Goal: Information Seeking & Learning: Learn about a topic

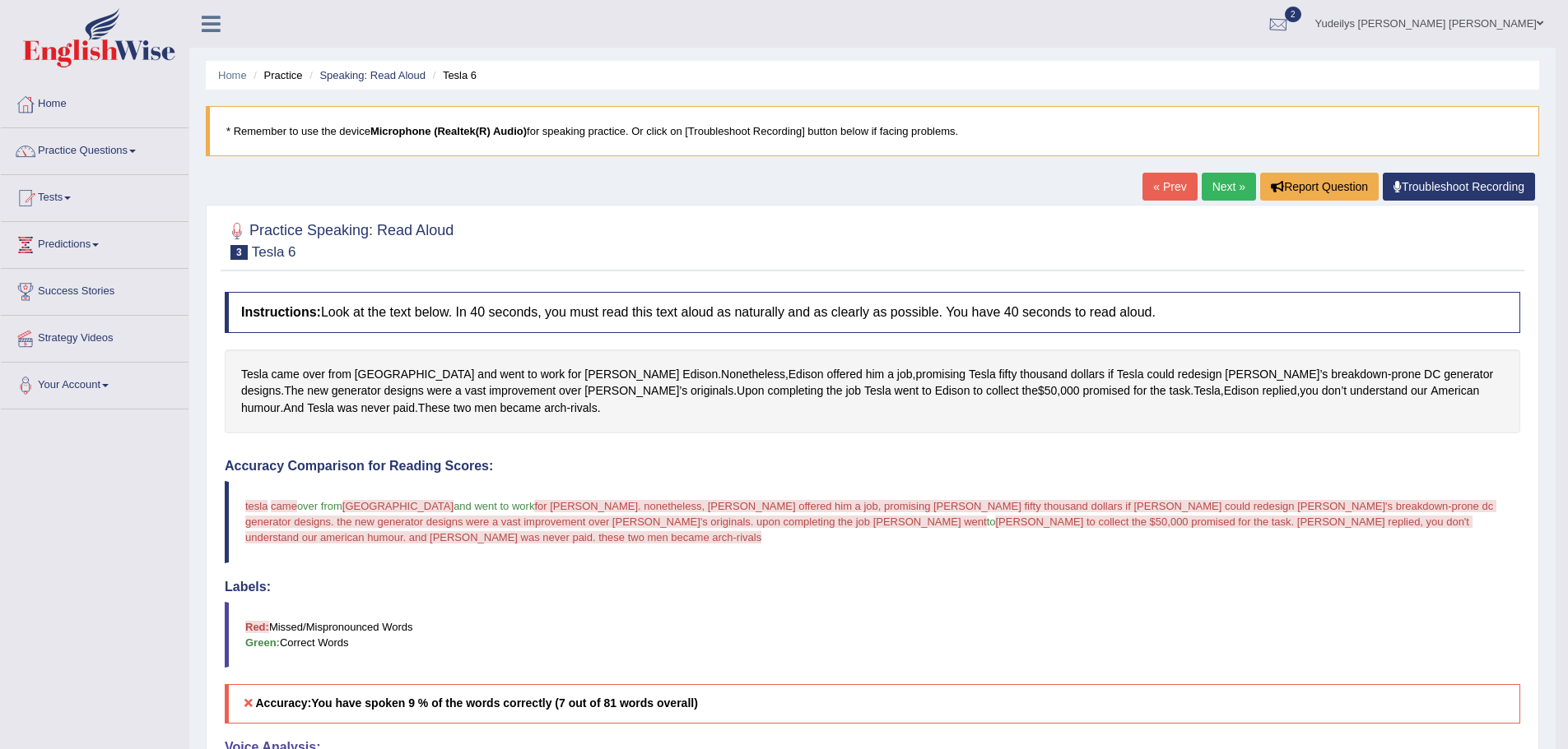
click at [1290, 23] on div at bounding box center [1278, 24] width 24 height 24
click at [1428, 54] on div "Home Practice Speaking: Read Aloud Tesla 6 * Remember to use the device Microph…" at bounding box center [872, 660] width 1366 height 1321
click at [1222, 195] on link "Next »" at bounding box center [1229, 187] width 54 height 28
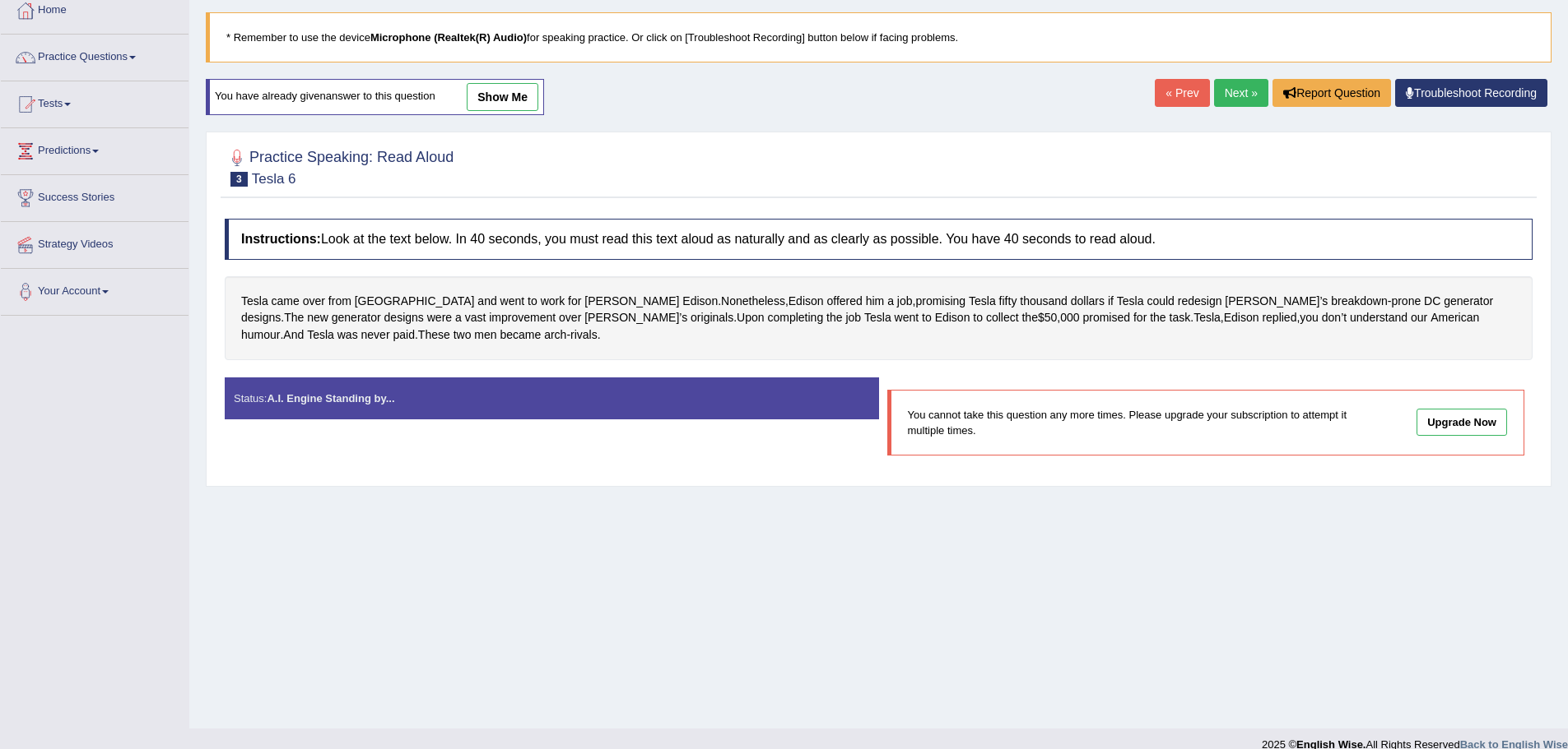
scroll to position [115, 0]
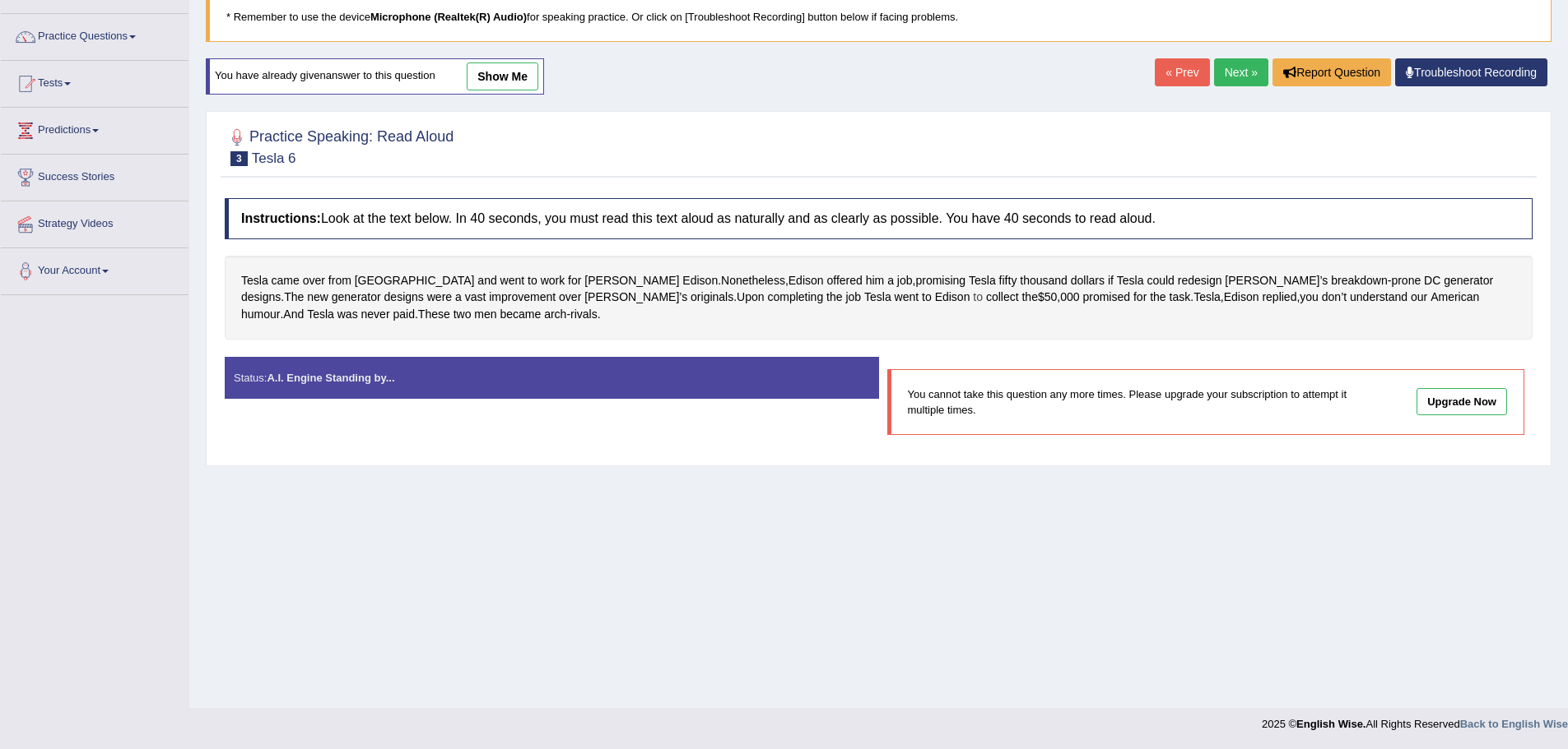
click at [973, 290] on span "to" at bounding box center [977, 298] width 10 height 17
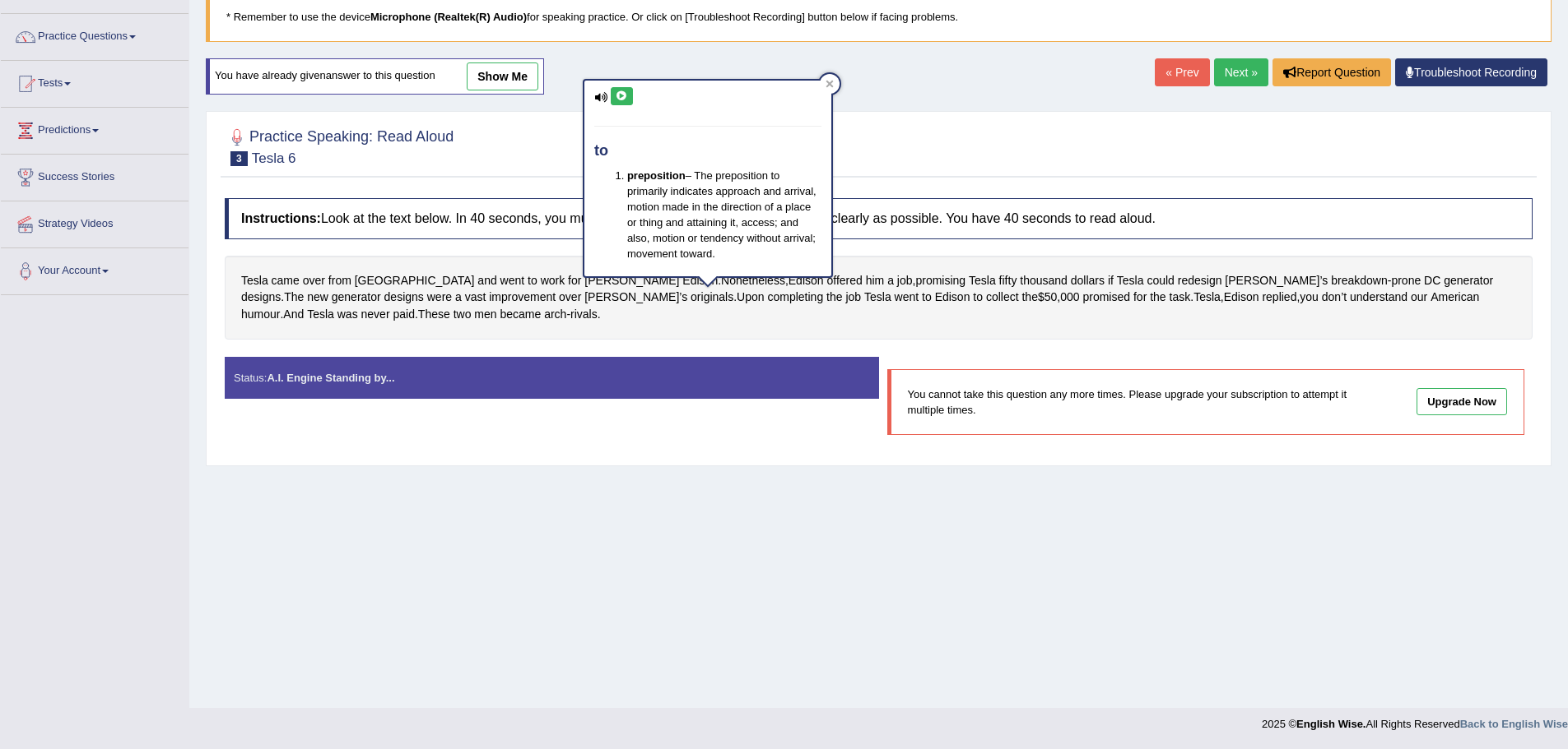
click at [623, 91] on icon at bounding box center [622, 96] width 12 height 10
click at [1082, 298] on span "promised" at bounding box center [1105, 298] width 48 height 17
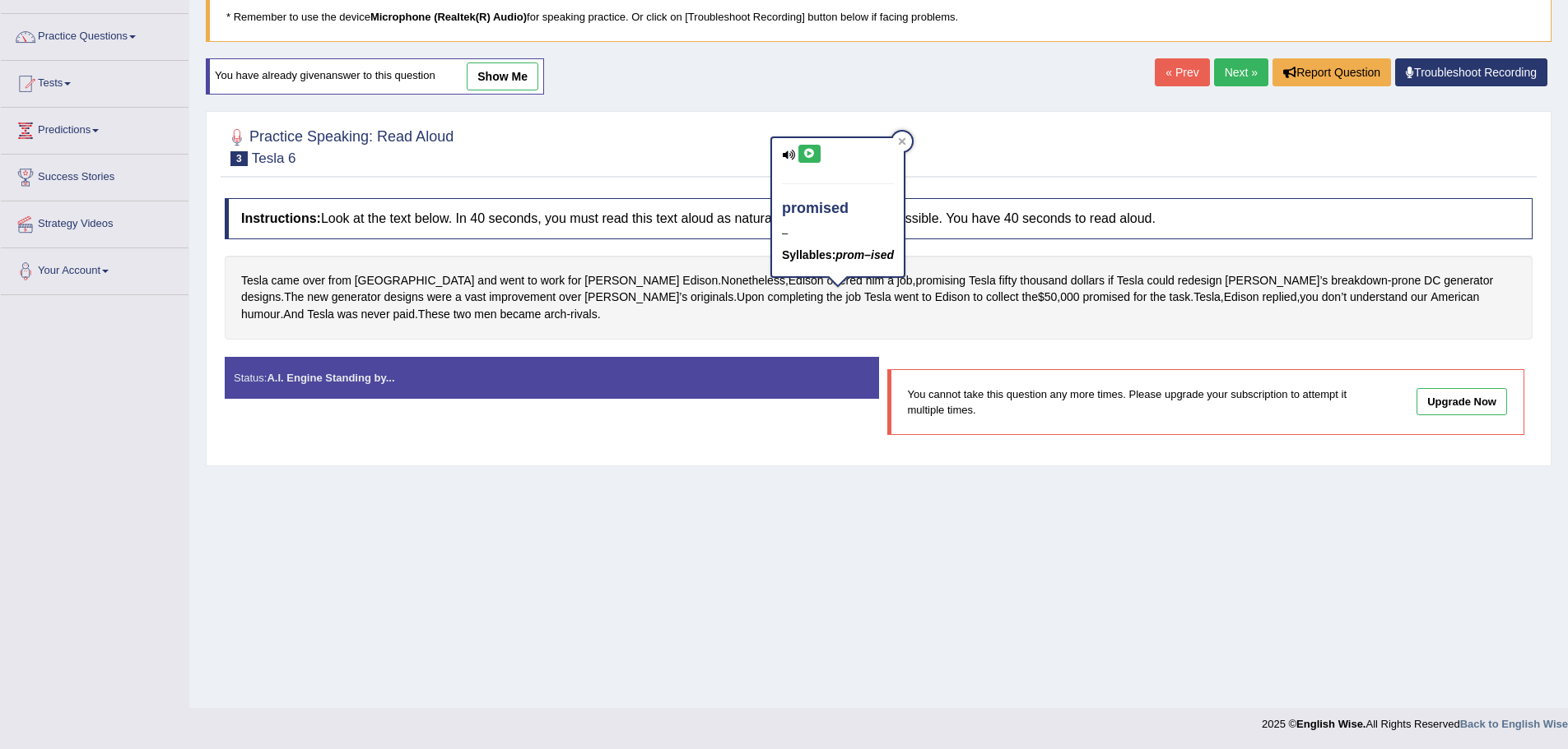
click at [815, 343] on div "Instructions: Look at the text below. In 40 seconds, you must read this text al…" at bounding box center [878, 323] width 1315 height 268
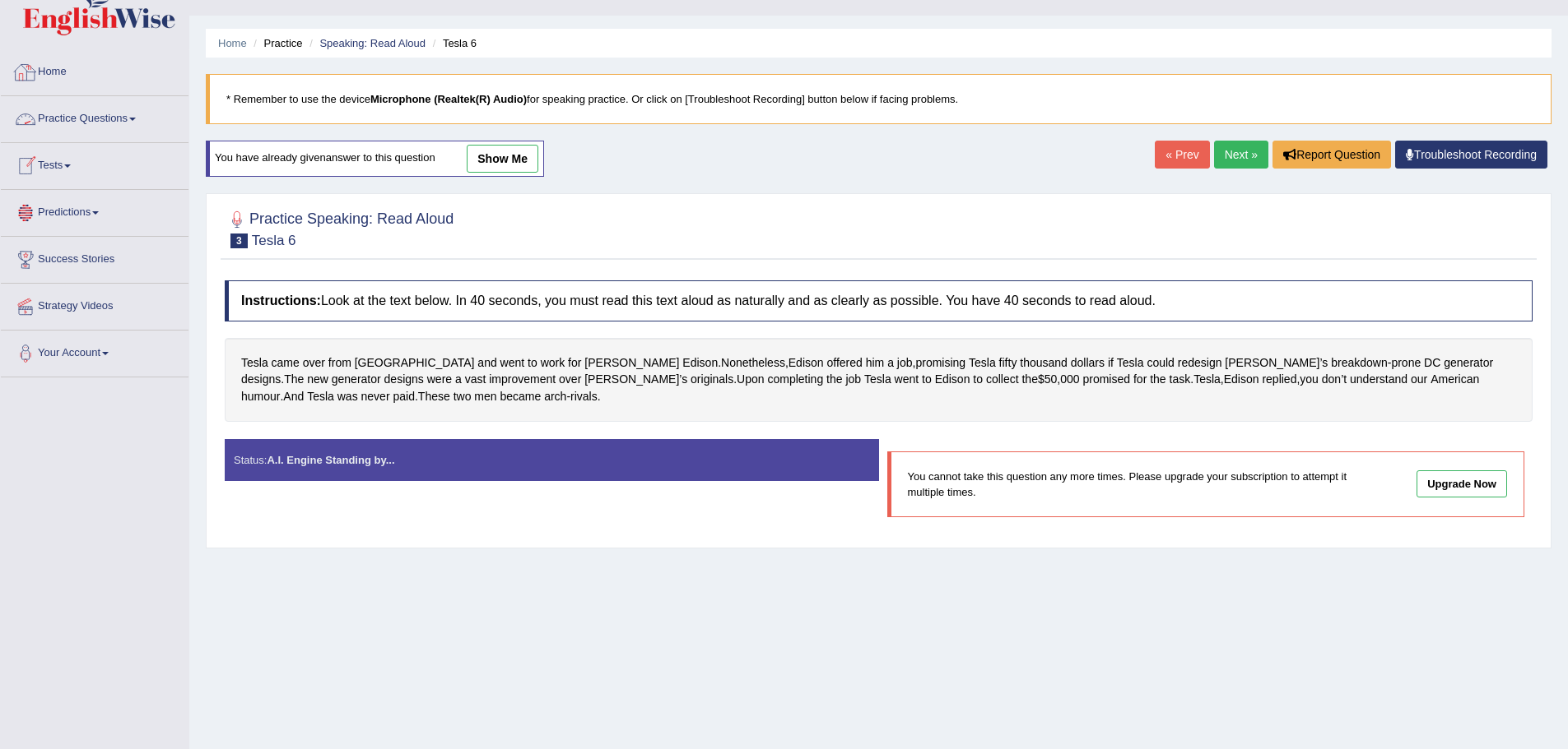
click at [146, 115] on link "Practice Questions" at bounding box center [95, 117] width 188 height 41
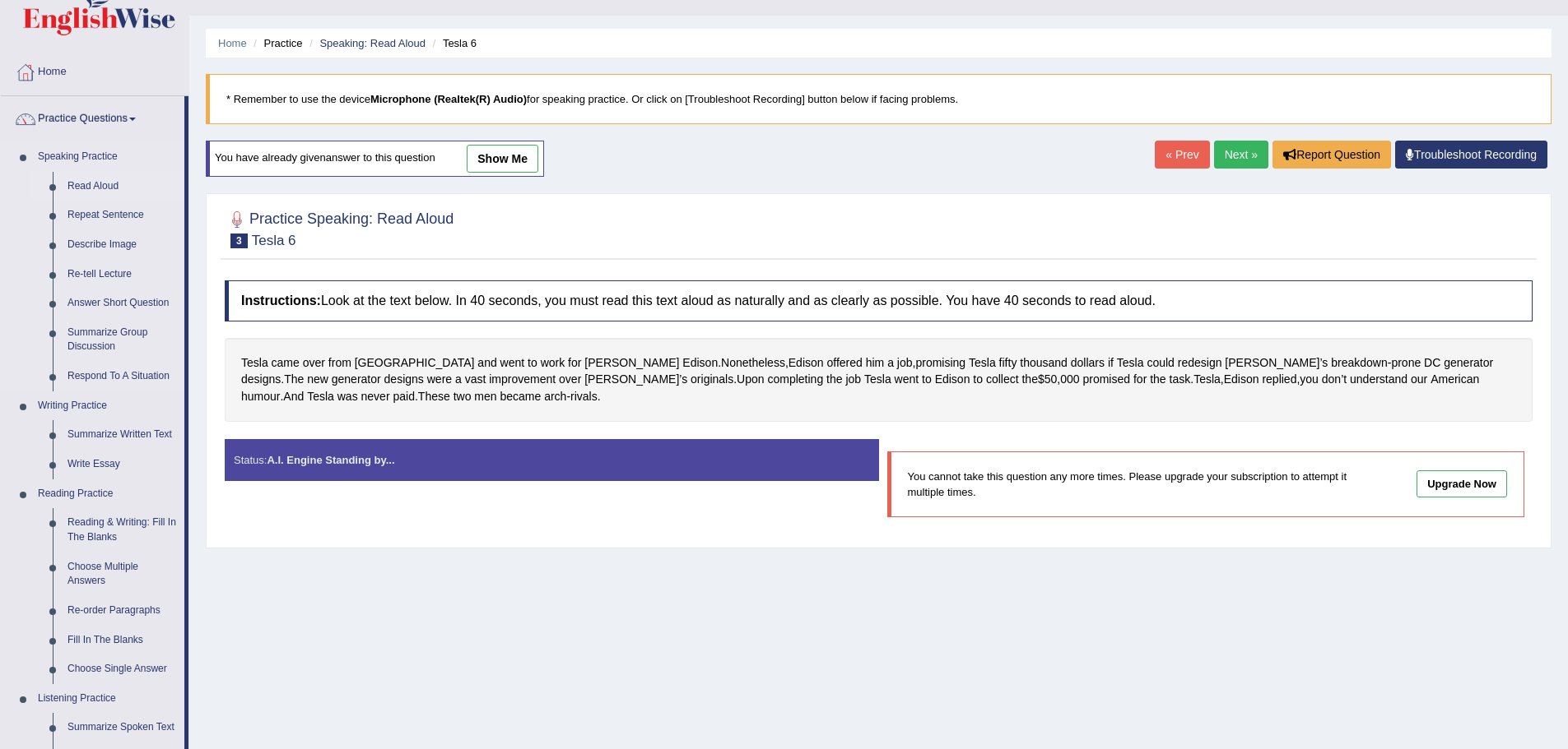
click at [96, 176] on link "Read Aloud" at bounding box center [122, 187] width 124 height 30
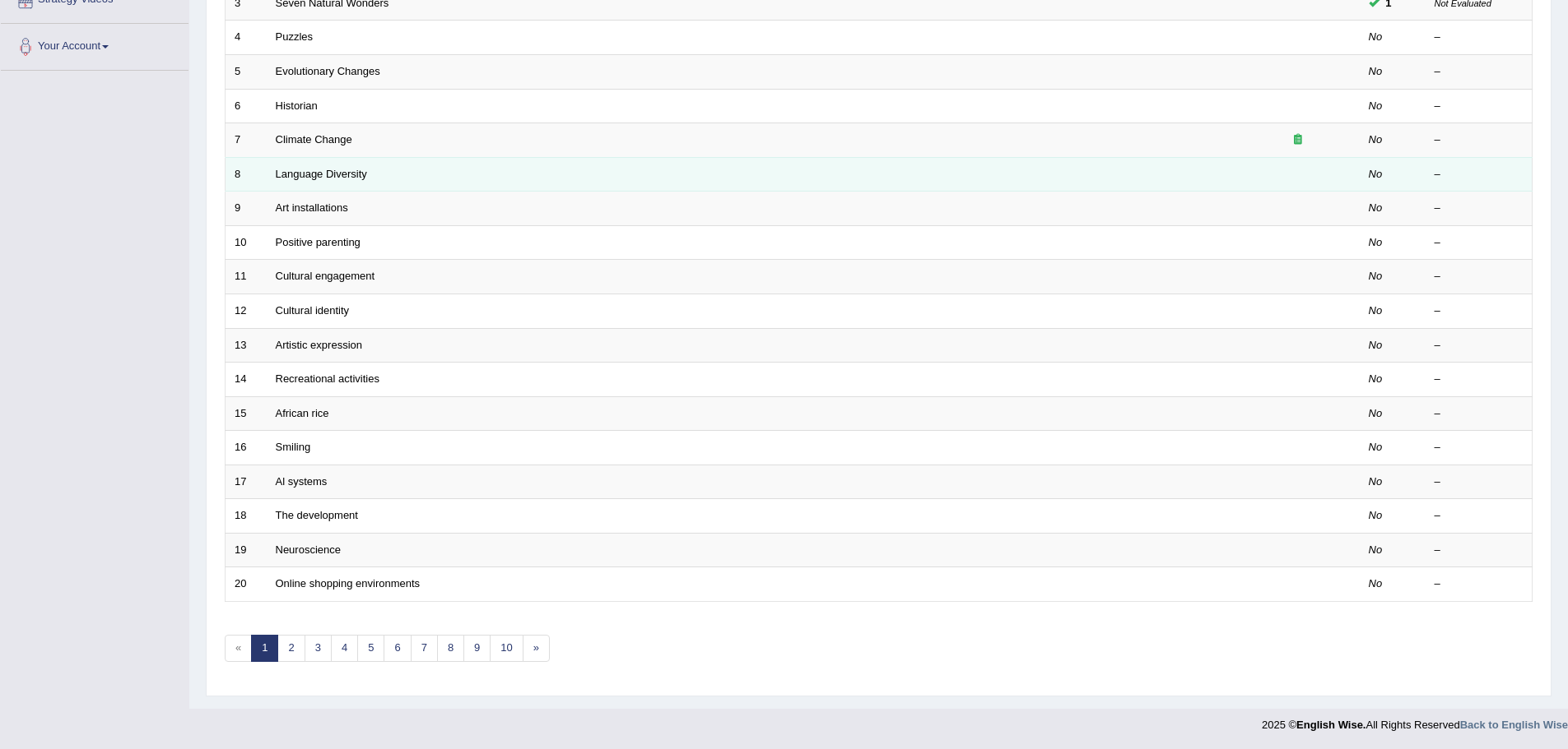
scroll to position [340, 0]
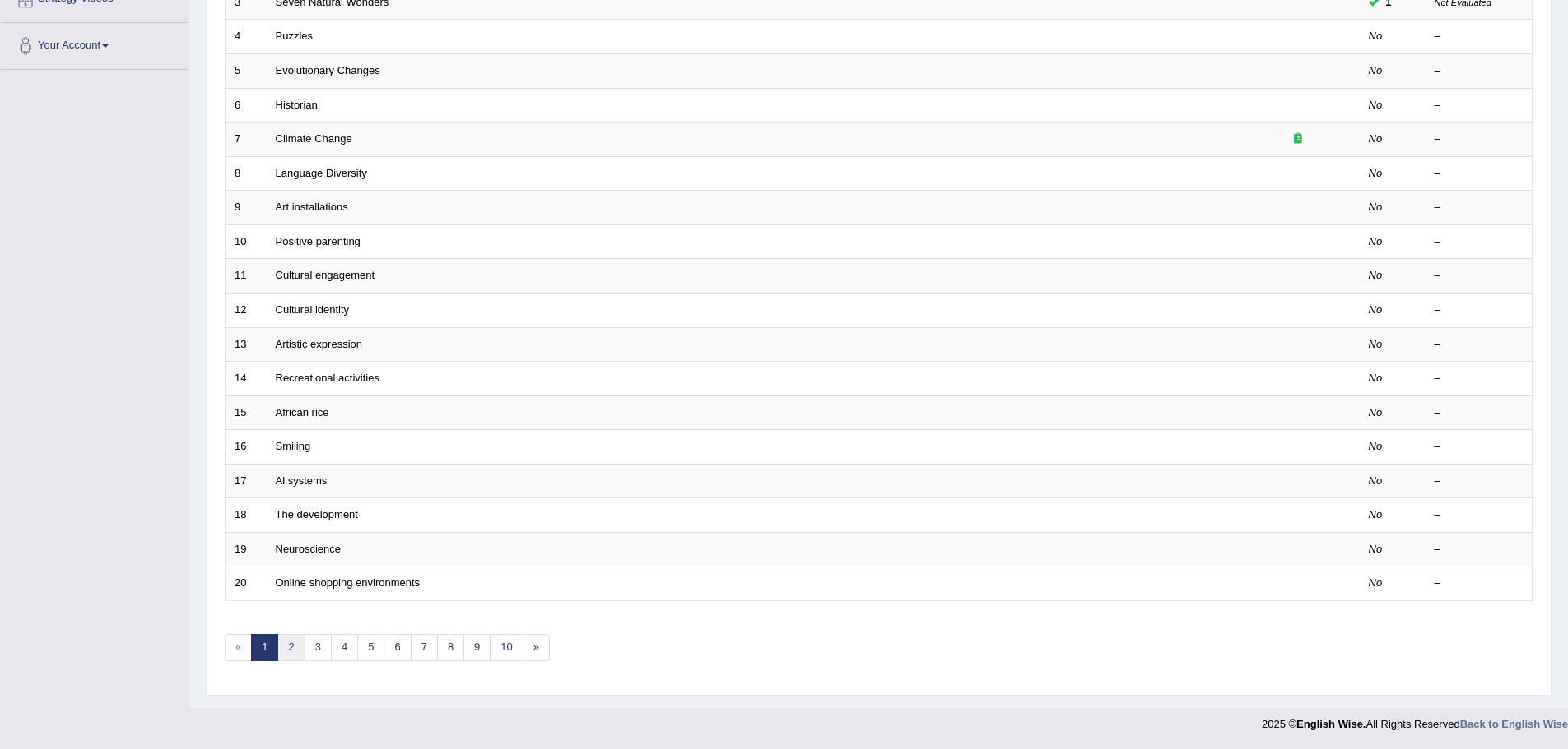
click at [298, 647] on link "2" at bounding box center [290, 648] width 27 height 27
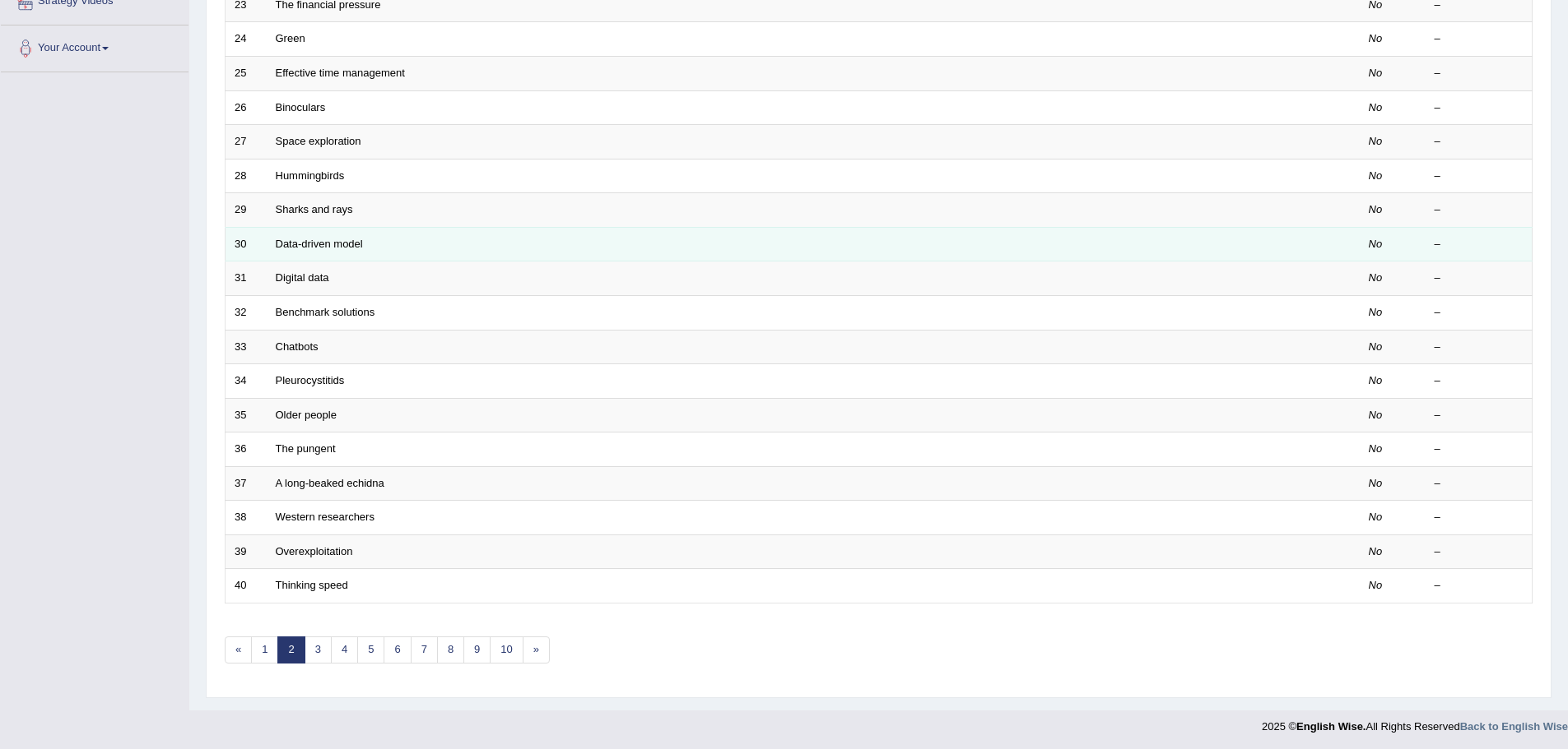
scroll to position [340, 0]
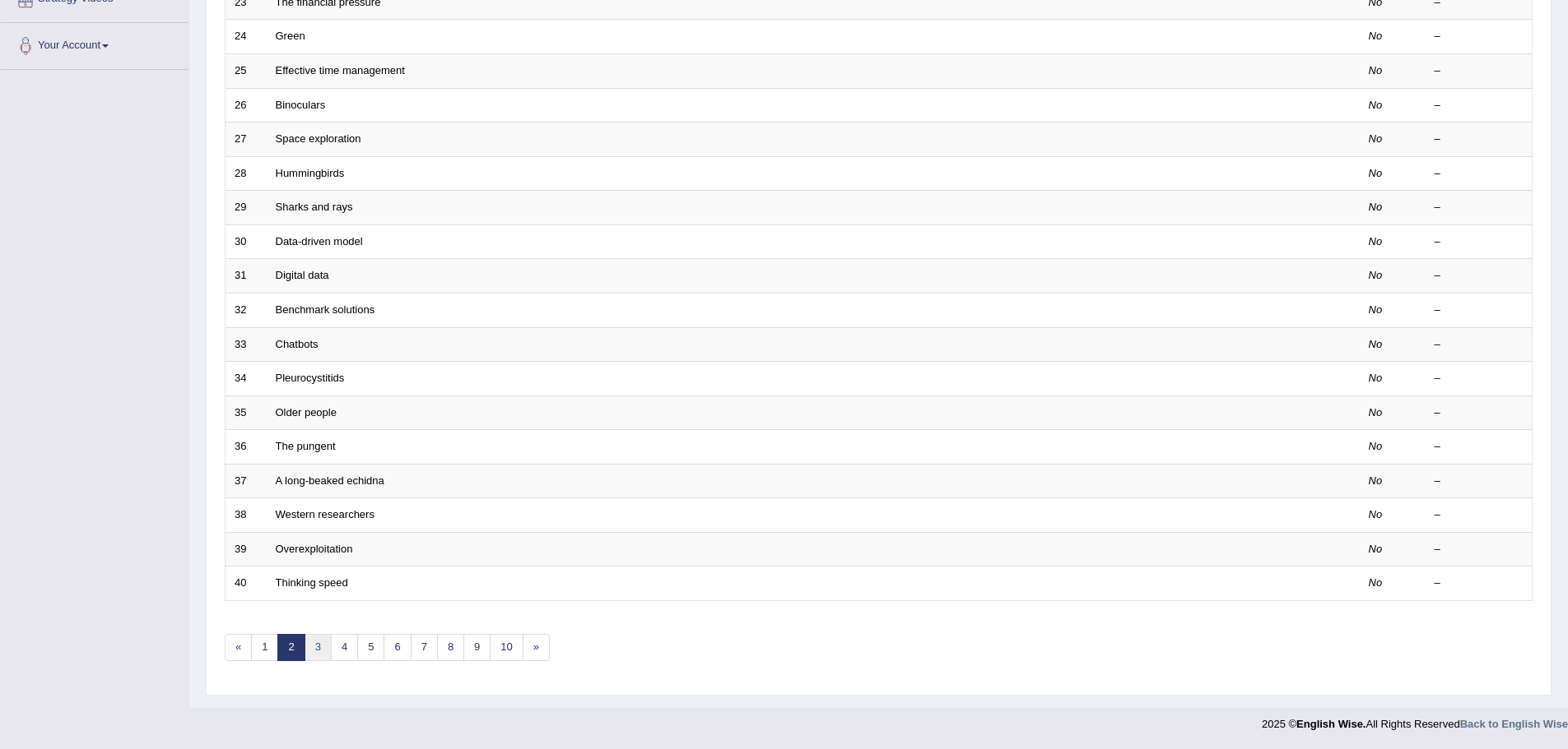
click at [327, 644] on link "3" at bounding box center [317, 648] width 27 height 27
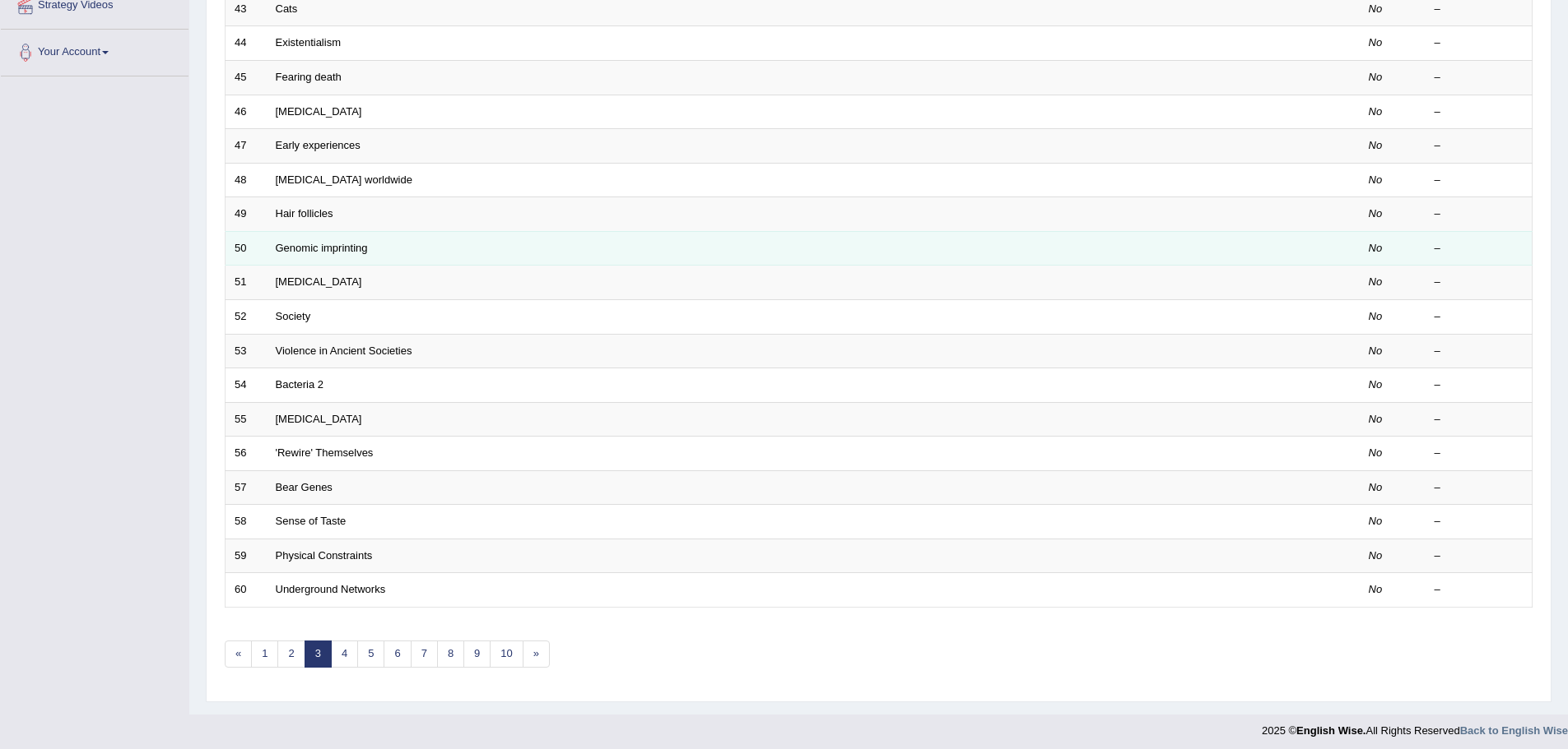
scroll to position [340, 0]
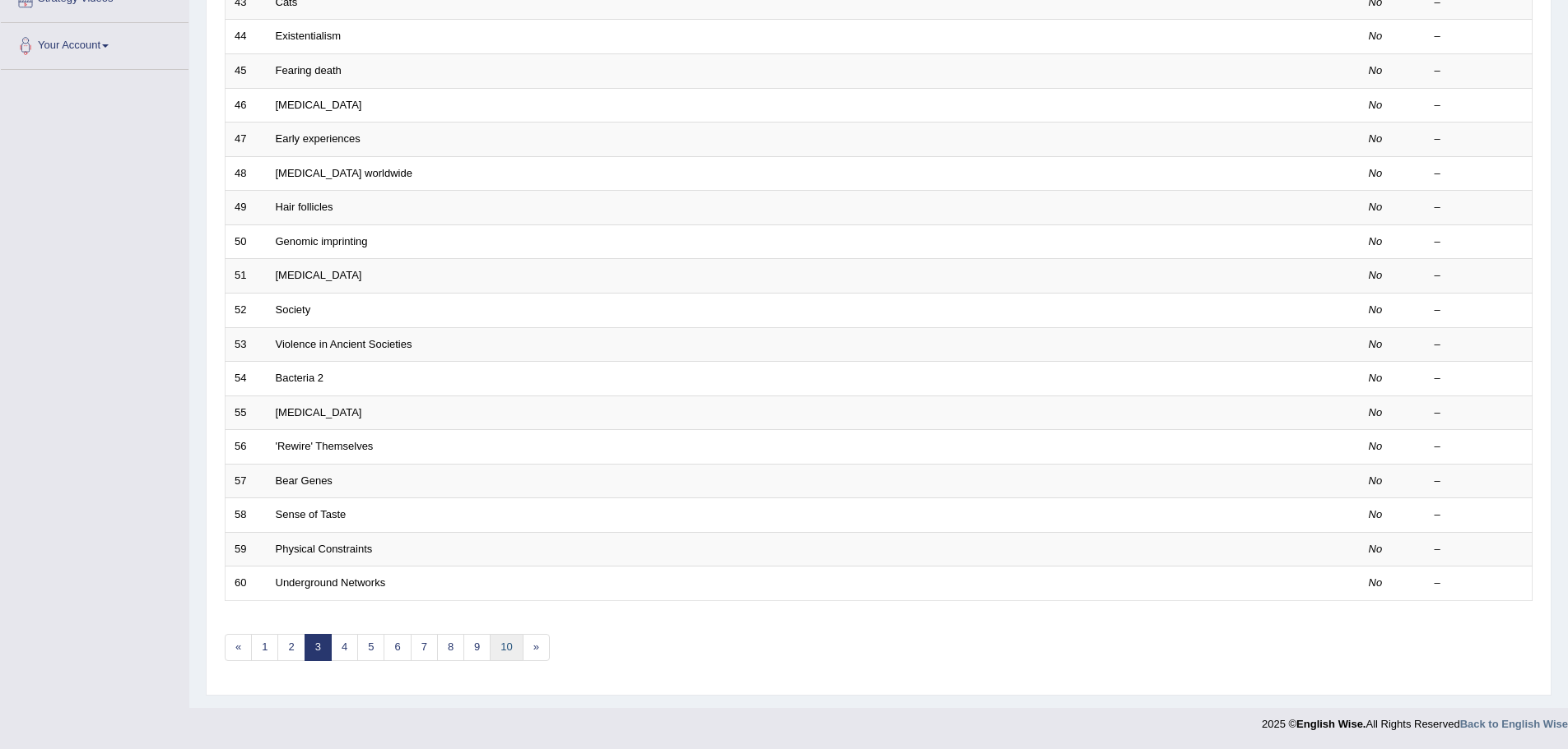
click at [512, 653] on link "10" at bounding box center [505, 648] width 33 height 27
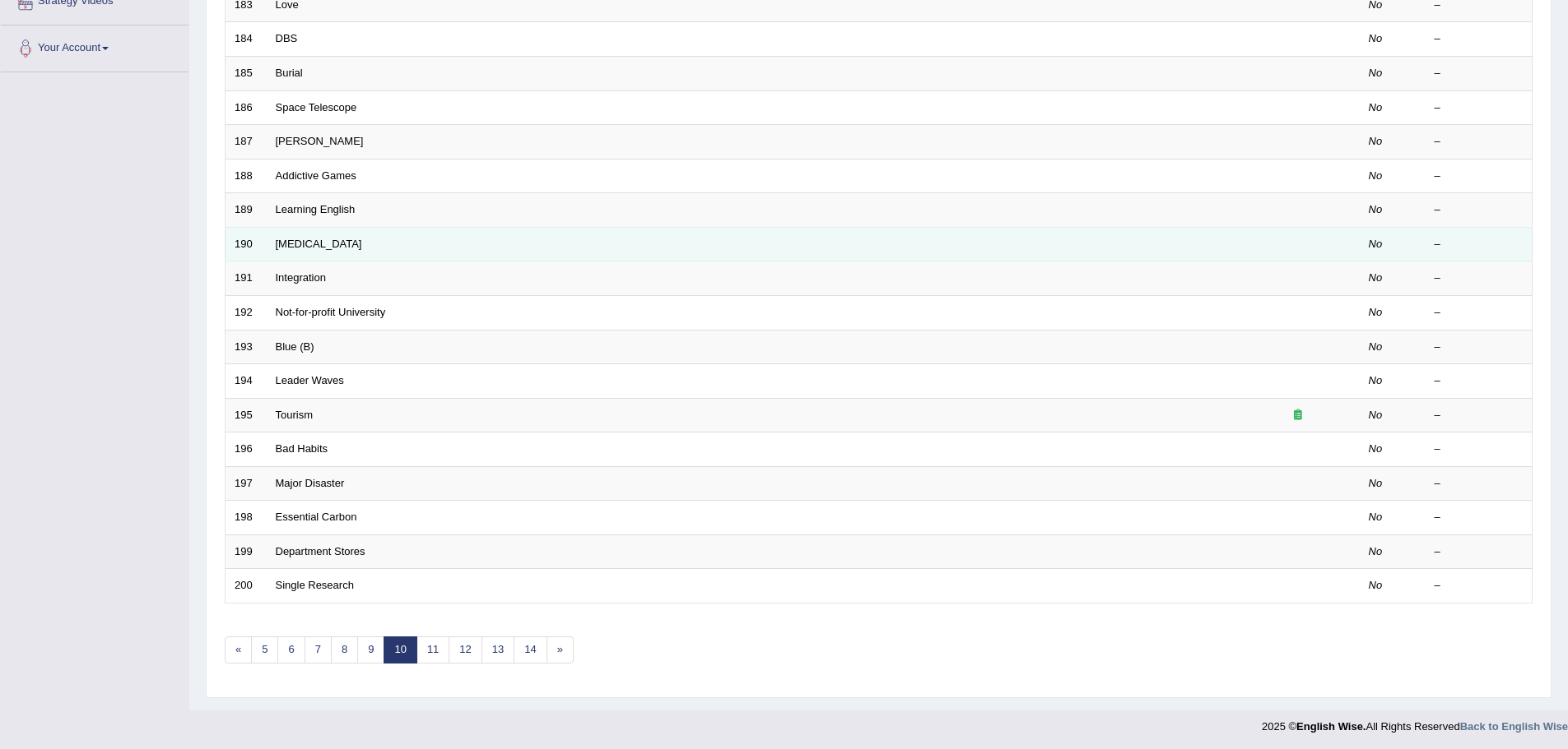
scroll to position [340, 0]
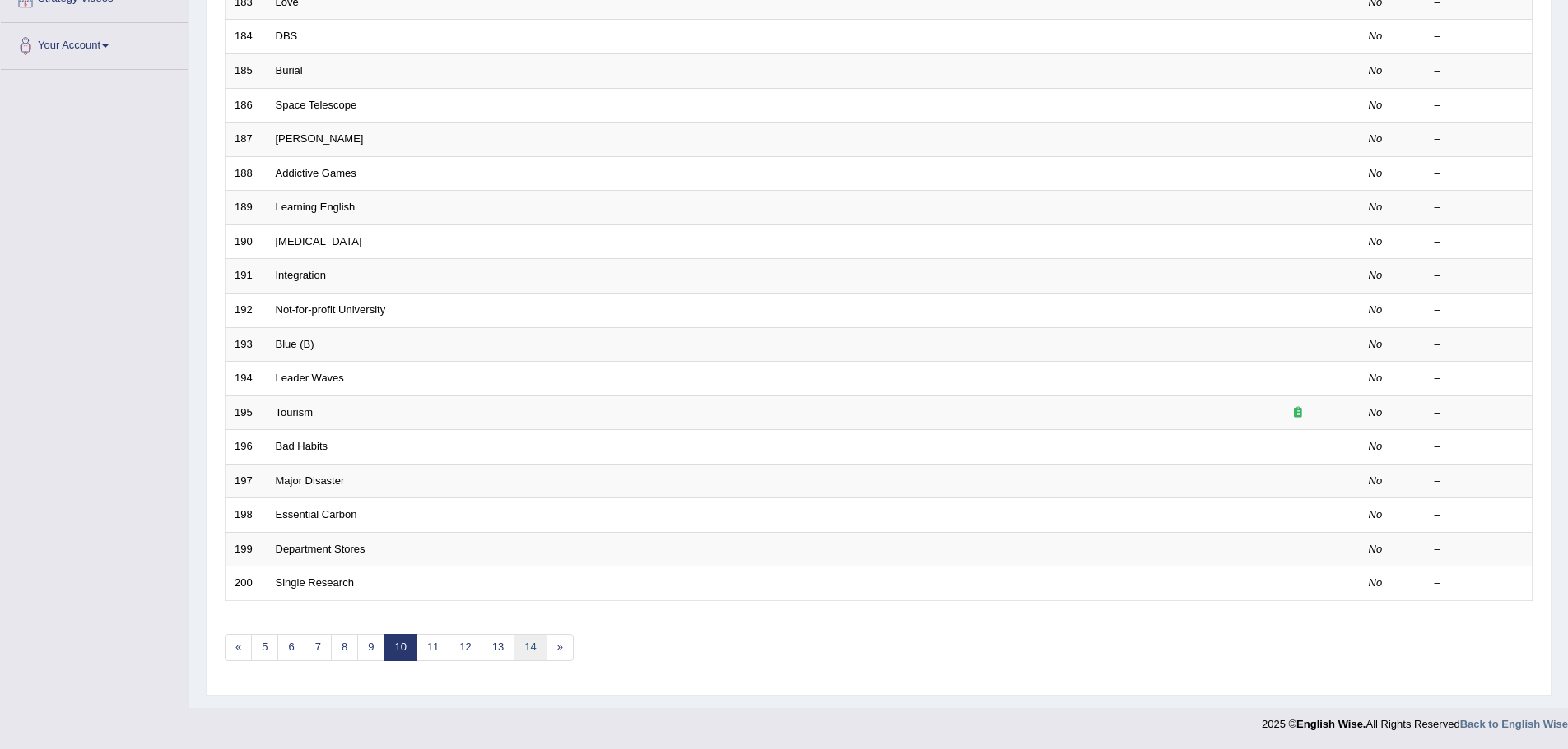
click at [540, 647] on link "14" at bounding box center [530, 648] width 33 height 27
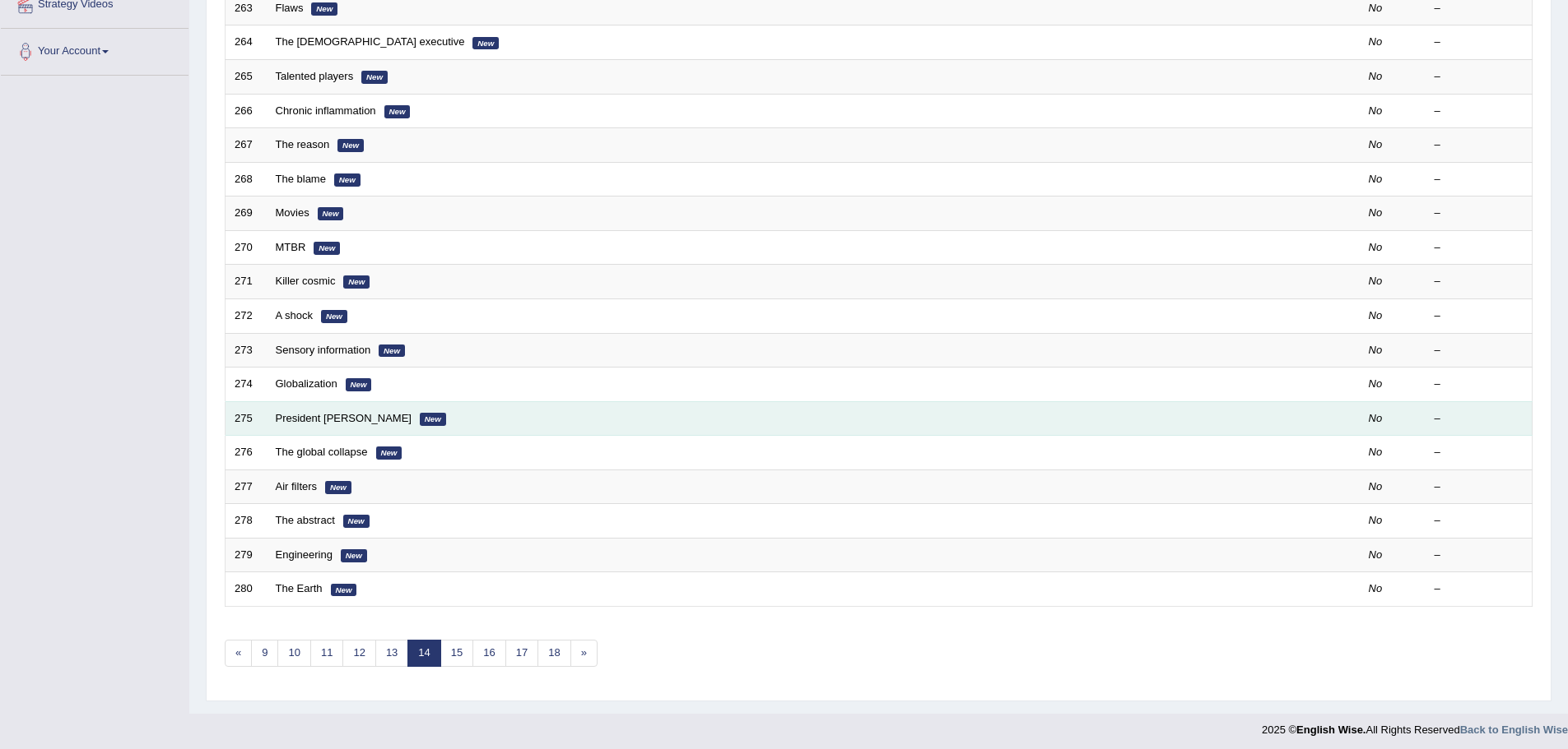
scroll to position [340, 0]
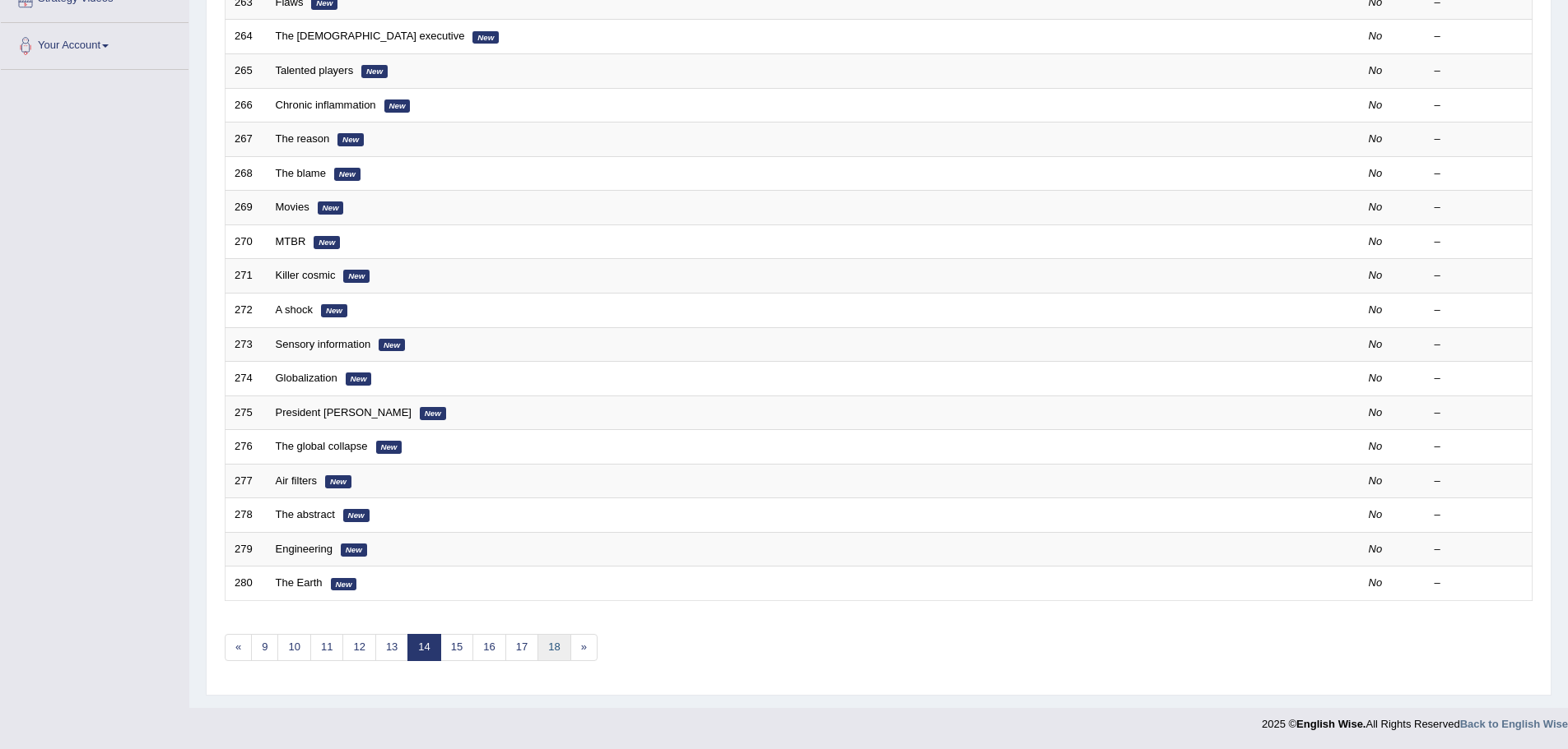
click at [556, 646] on link "18" at bounding box center [553, 648] width 33 height 27
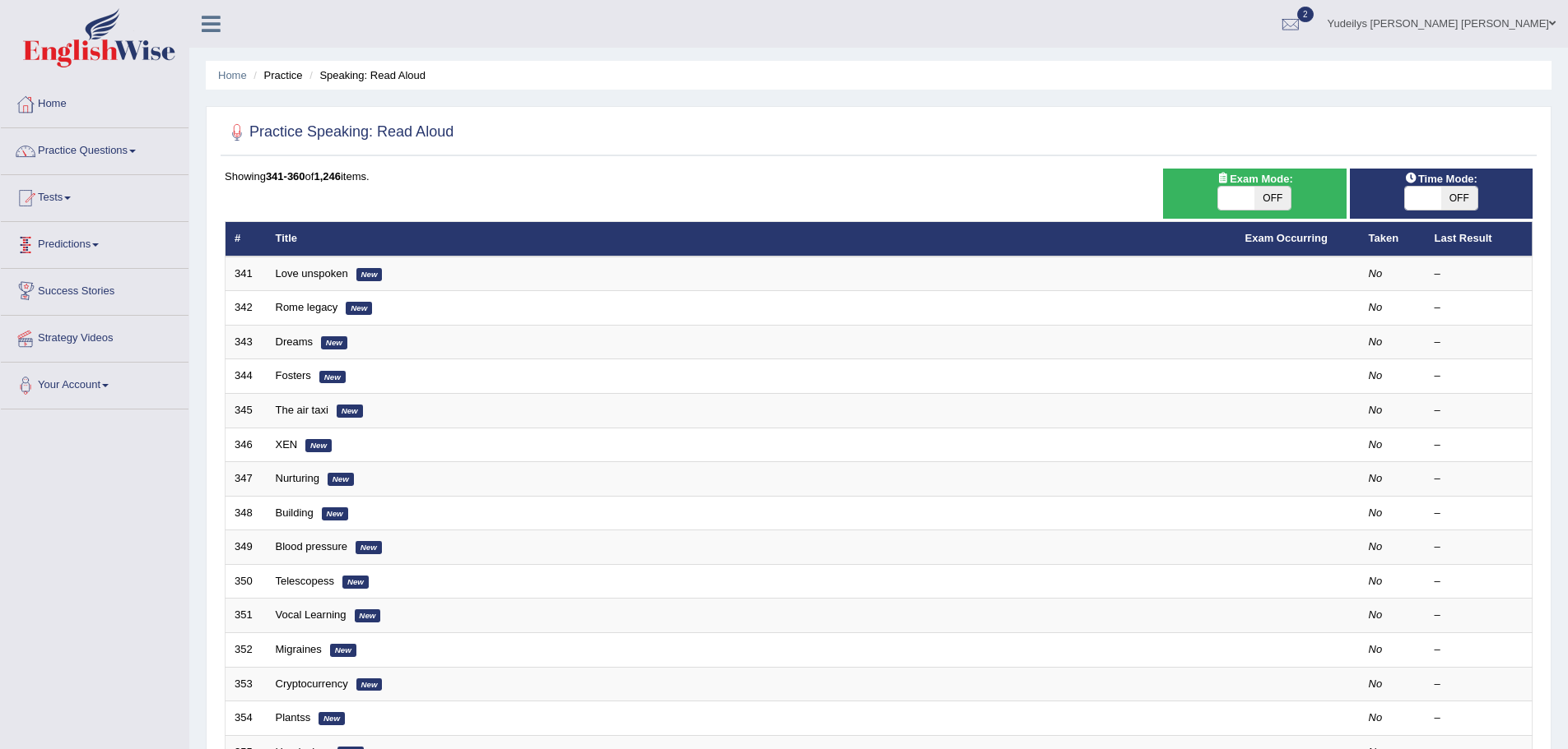
click at [79, 237] on link "Predictions" at bounding box center [95, 243] width 188 height 41
click at [112, 283] on link "Latest Predictions" at bounding box center [107, 283] width 154 height 30
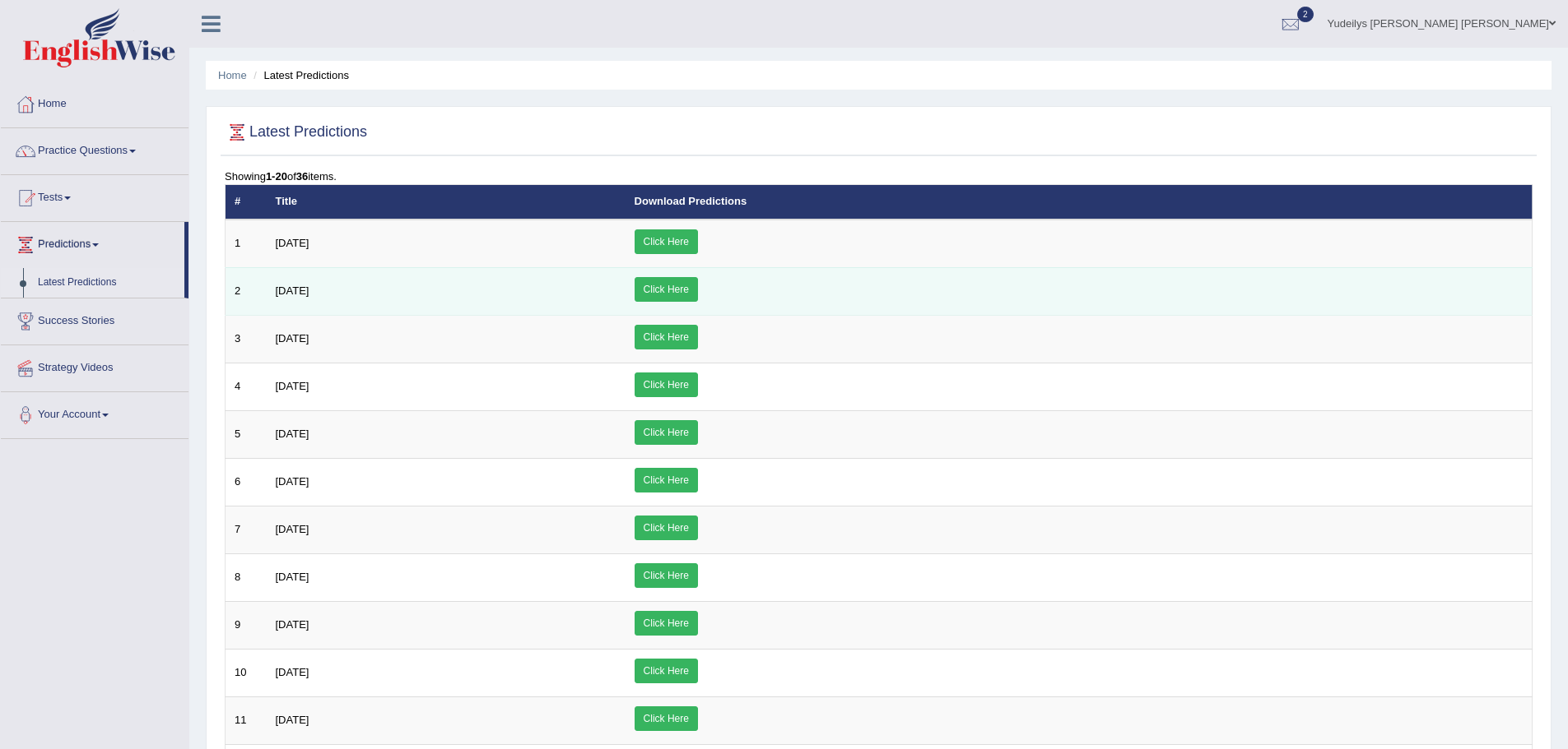
click at [698, 289] on link "Click Here" at bounding box center [666, 289] width 63 height 24
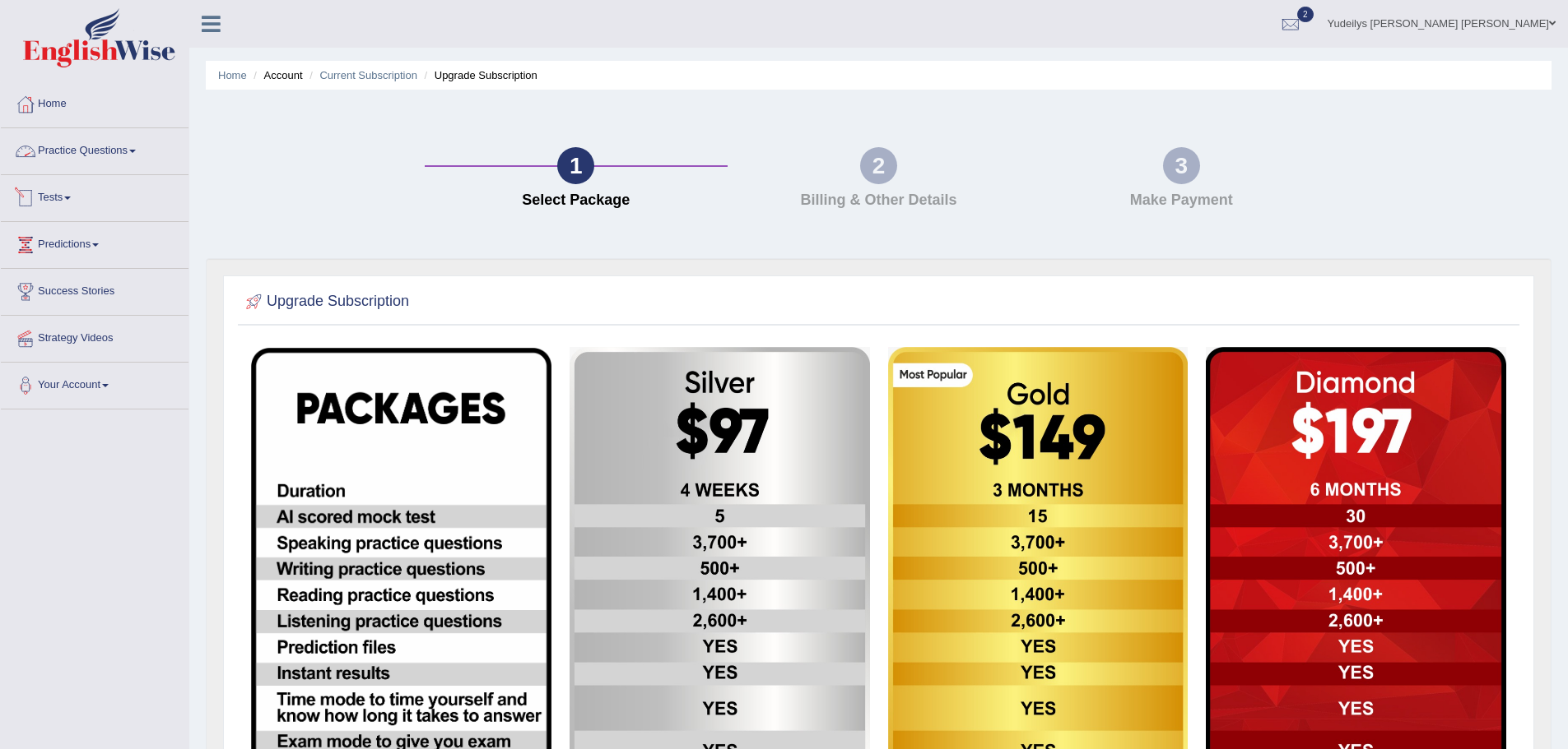
click at [114, 145] on link "Practice Questions" at bounding box center [95, 149] width 188 height 41
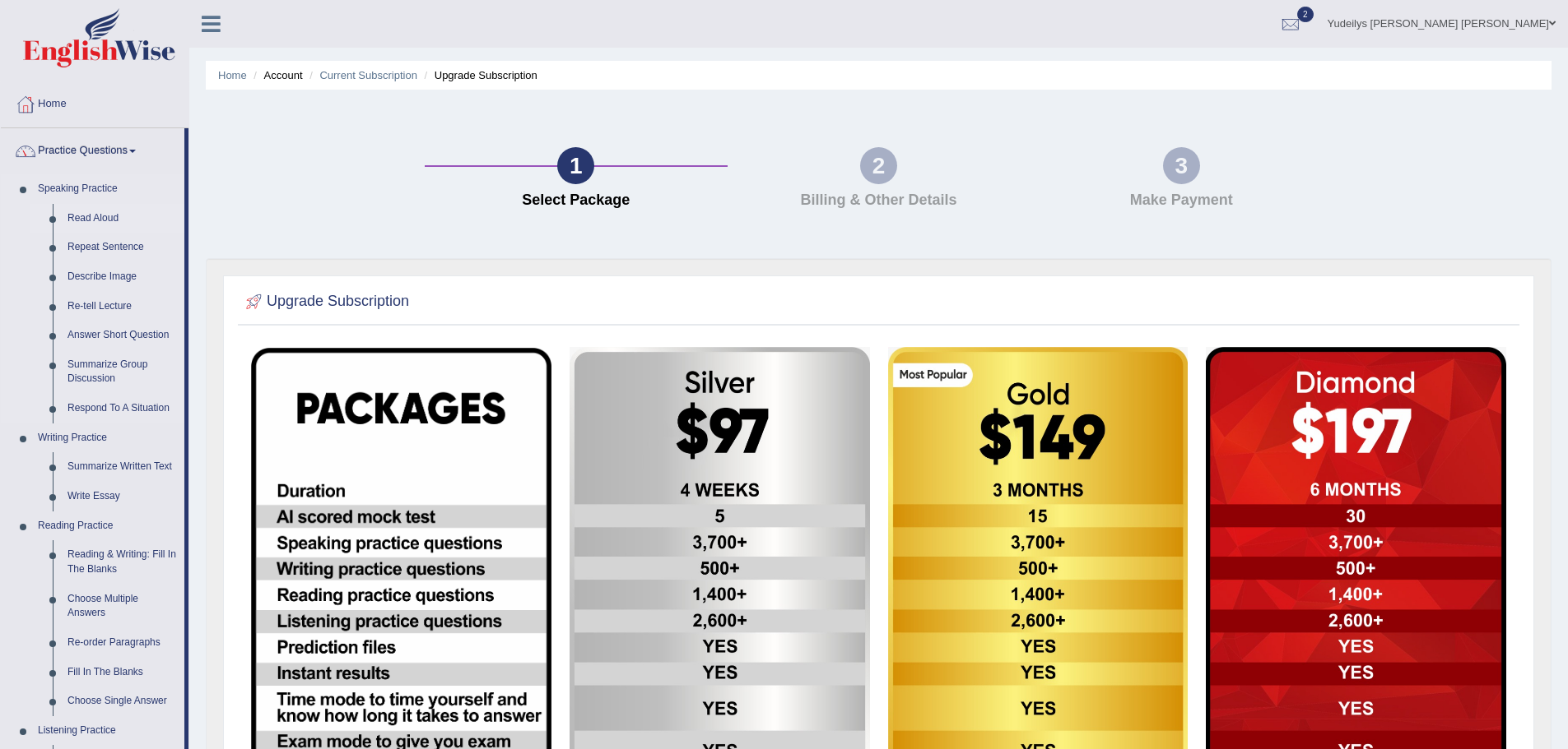
click at [97, 220] on link "Read Aloud" at bounding box center [122, 219] width 124 height 30
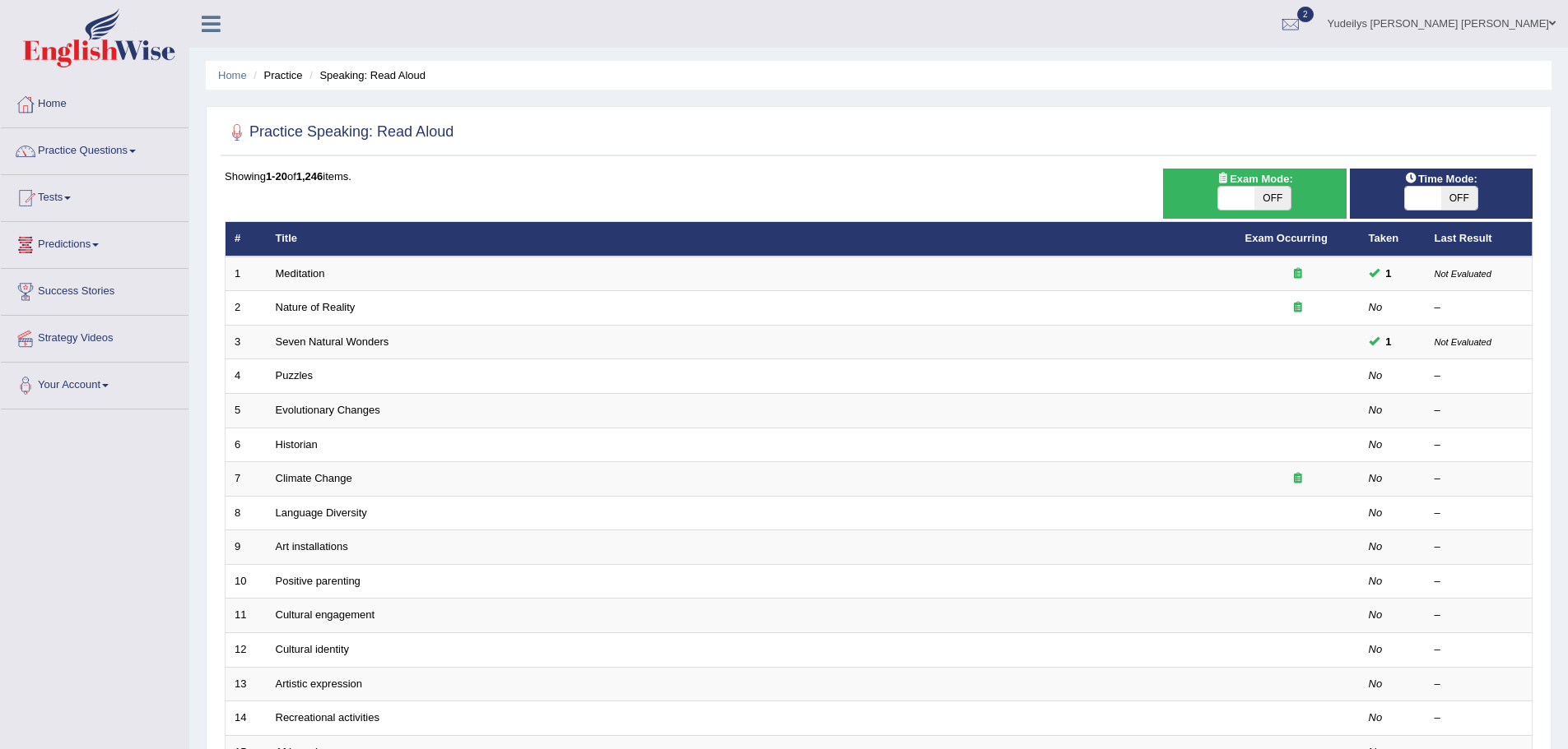
click at [1259, 195] on span "OFF" at bounding box center [1272, 198] width 37 height 23
checkbox input "true"
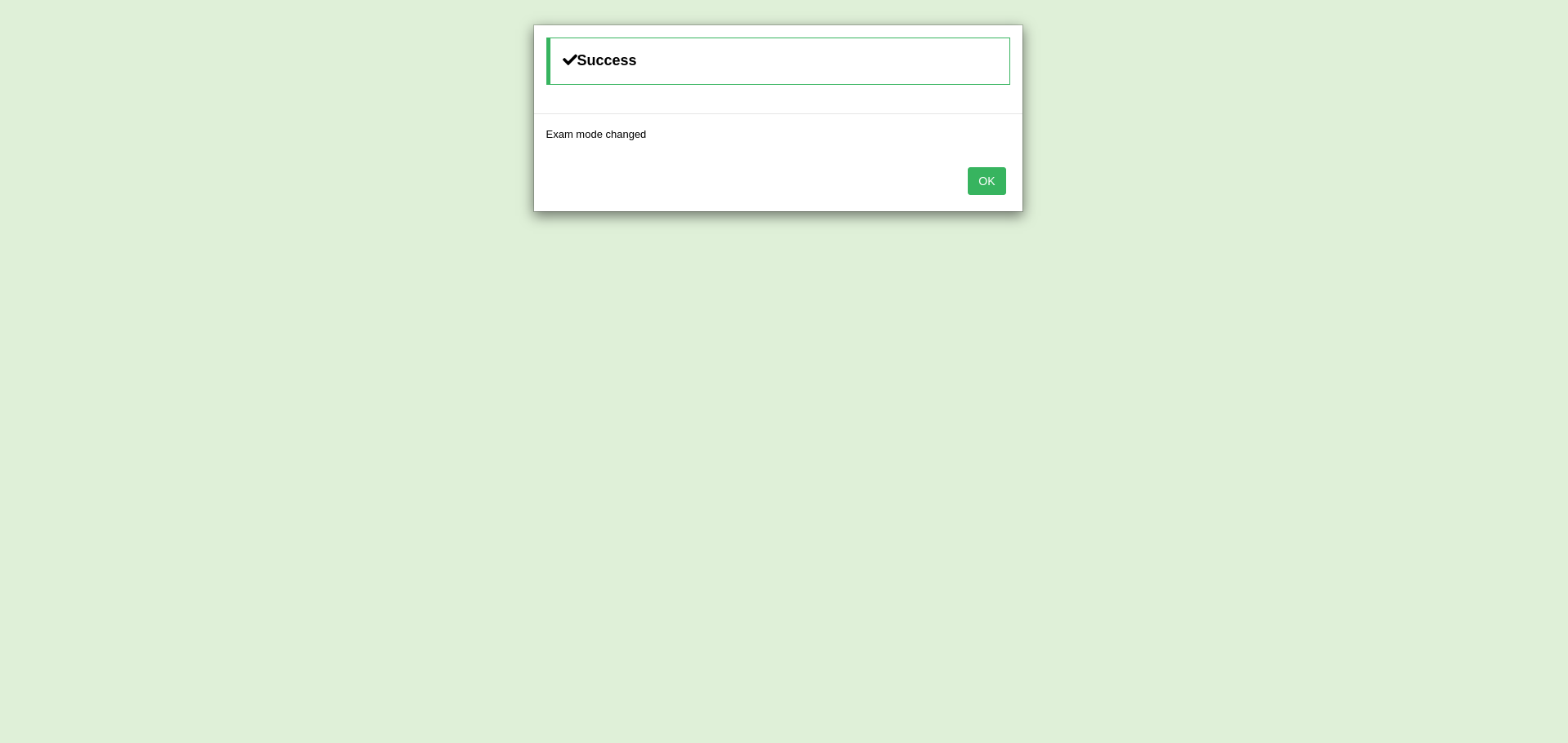
click at [988, 175] on button "OK" at bounding box center [987, 182] width 37 height 28
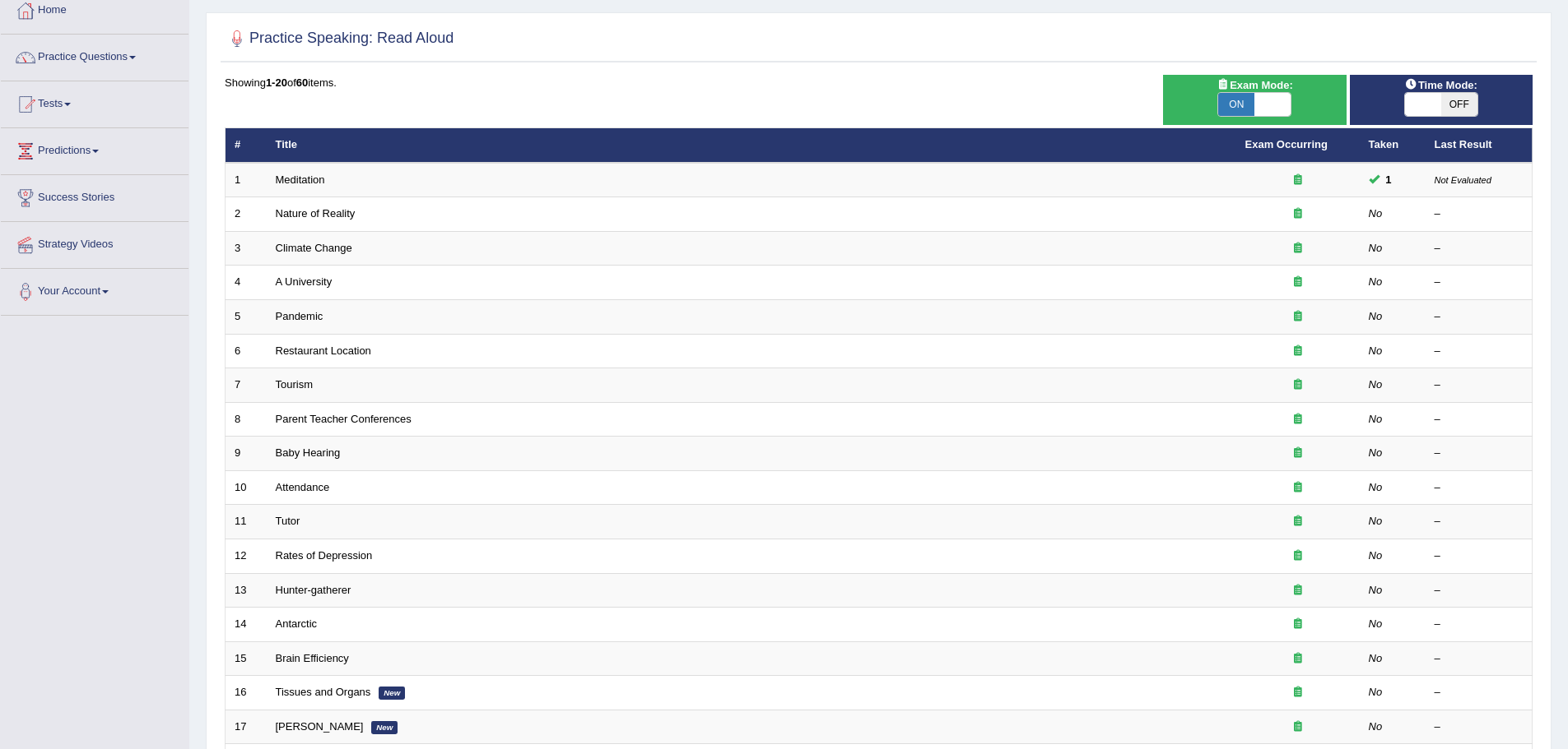
scroll to position [93, 0]
click at [1290, 143] on link "Exam Occurring" at bounding box center [1286, 145] width 83 height 12
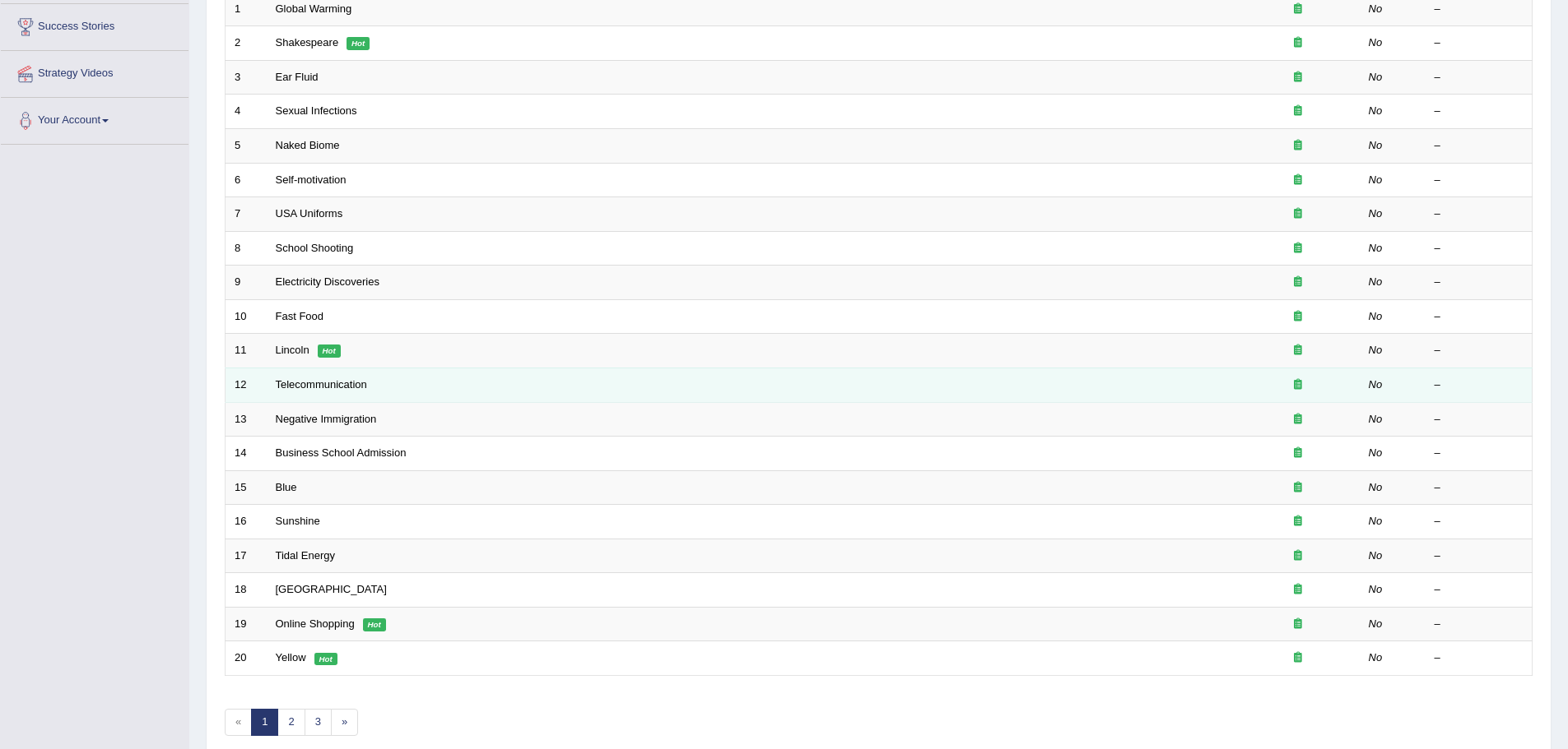
scroll to position [247, 0]
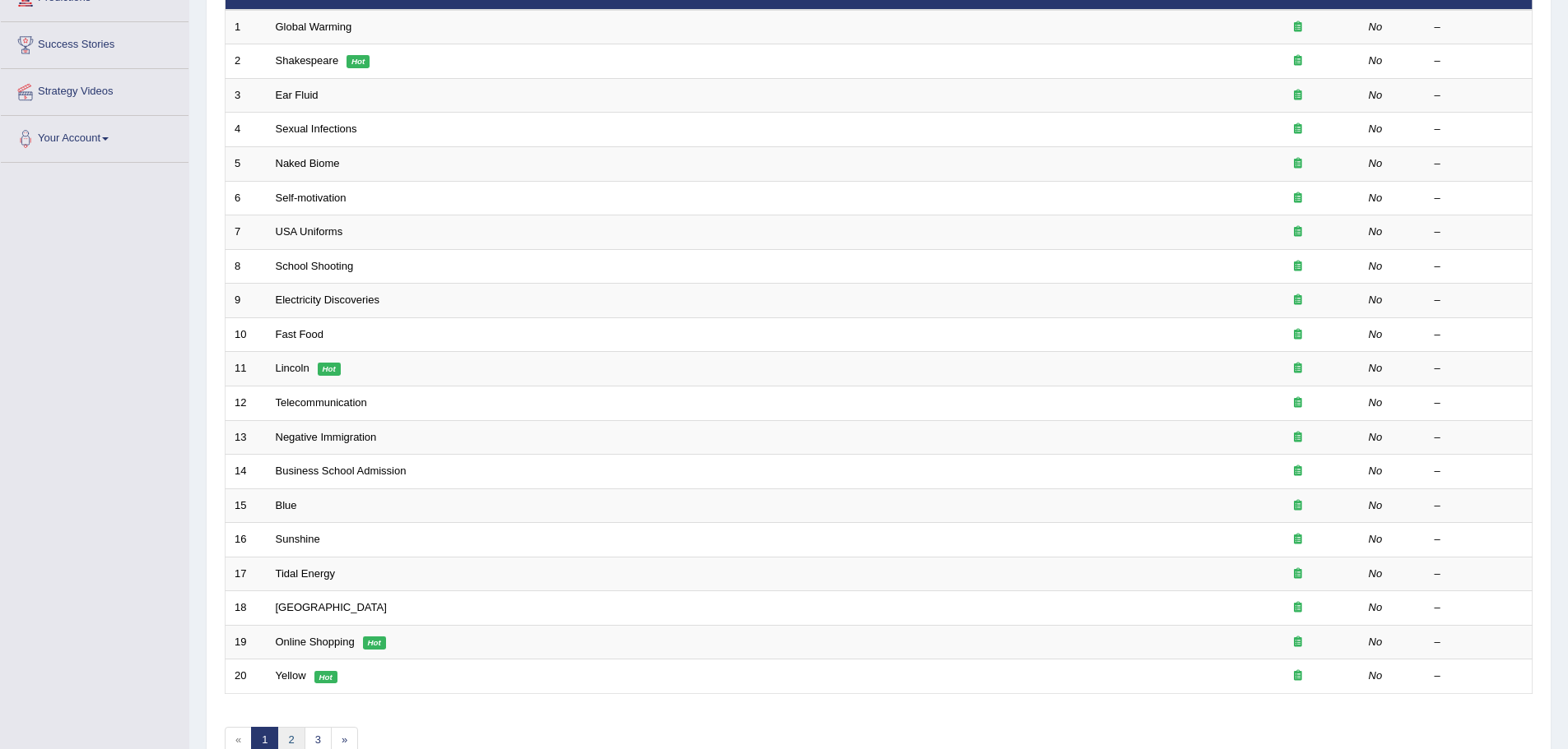
click at [299, 743] on link "2" at bounding box center [290, 741] width 27 height 27
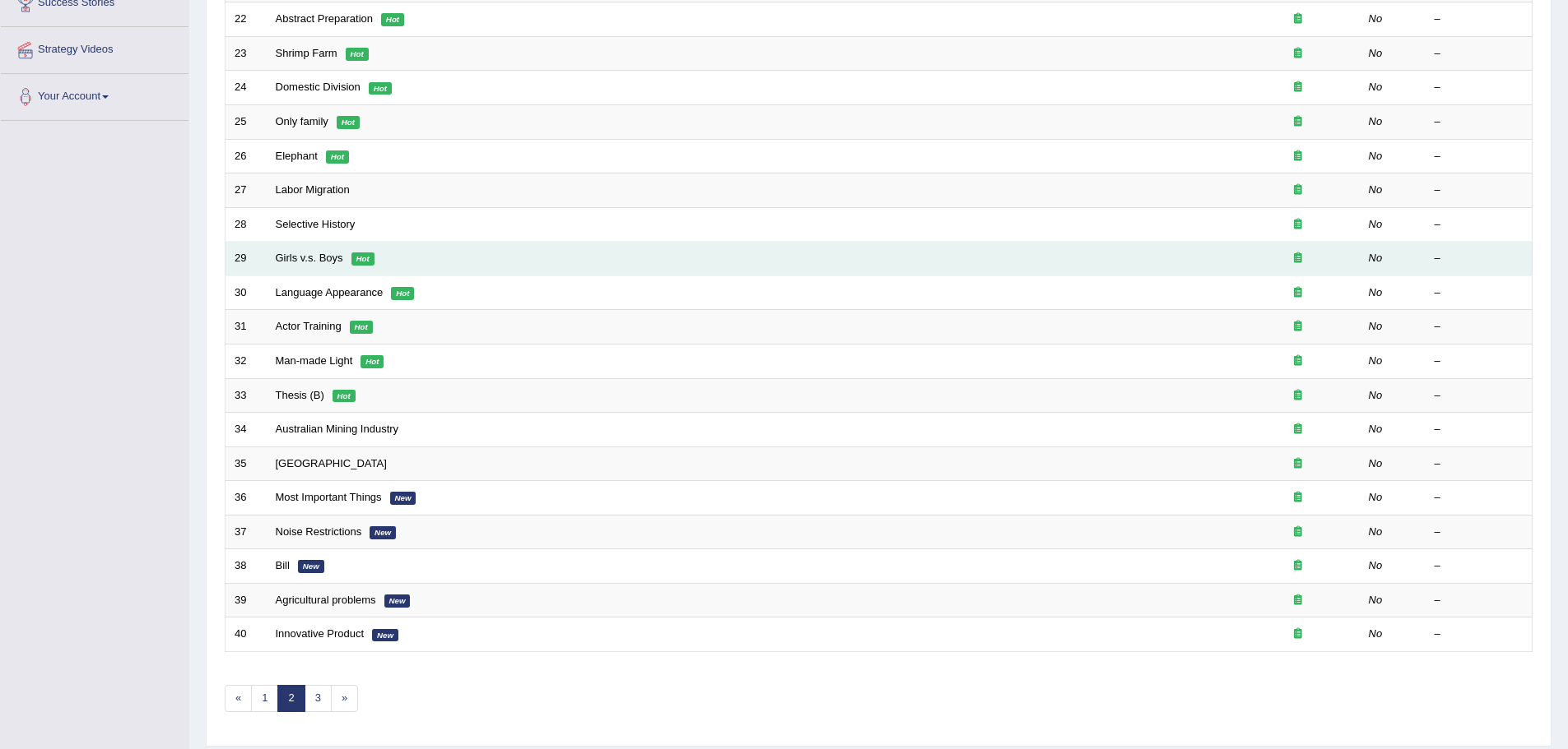
scroll to position [329, 0]
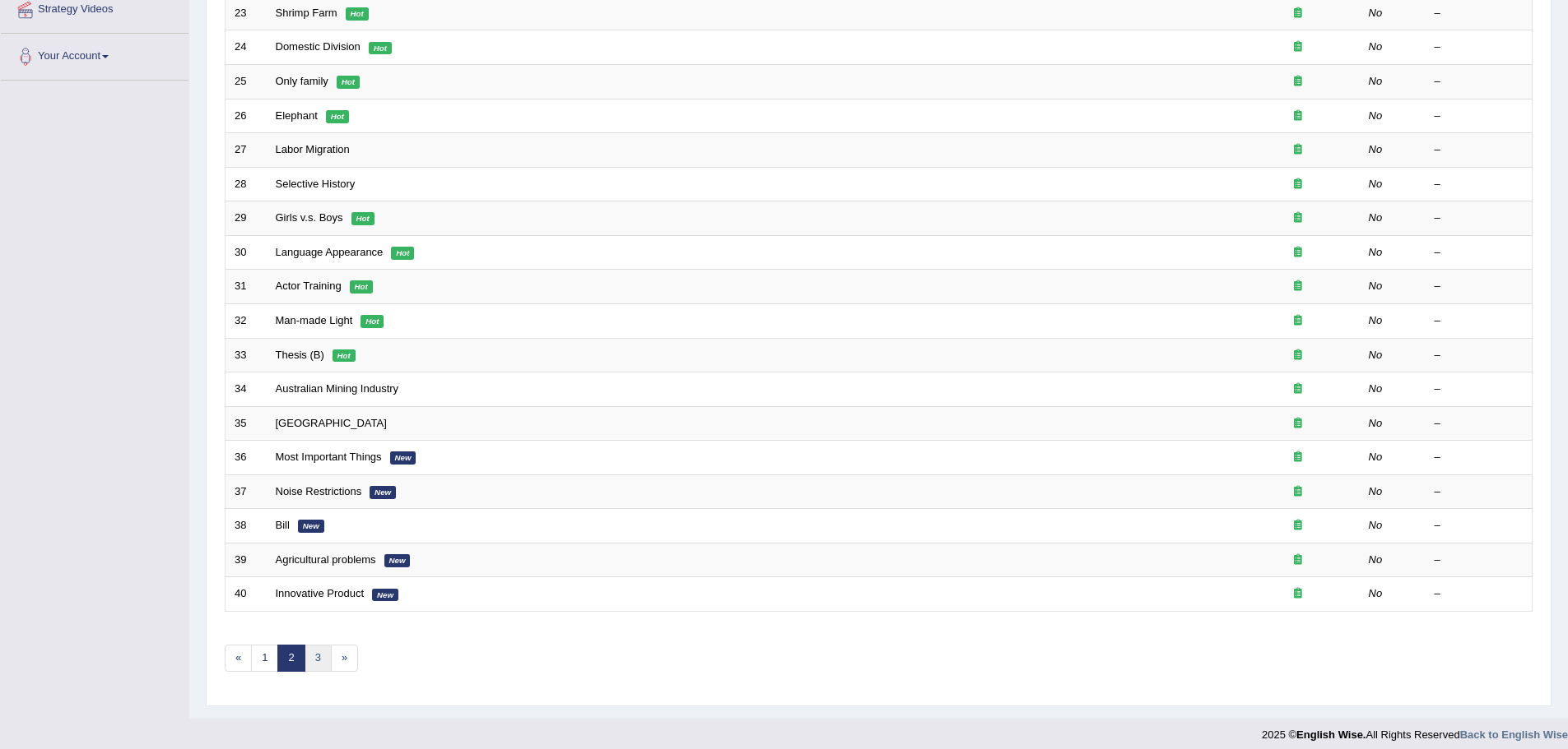
click at [318, 656] on link "3" at bounding box center [317, 658] width 27 height 27
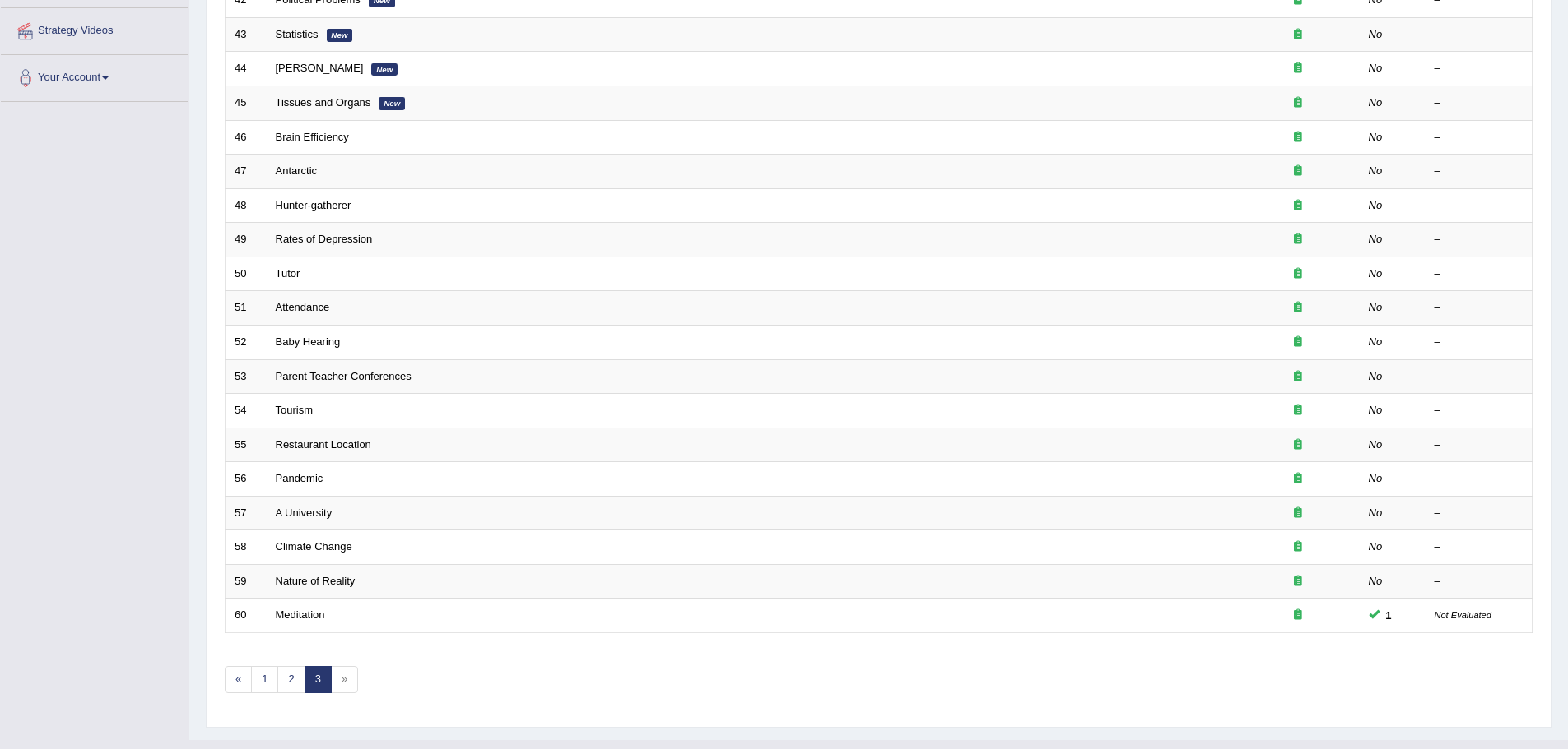
scroll to position [340, 0]
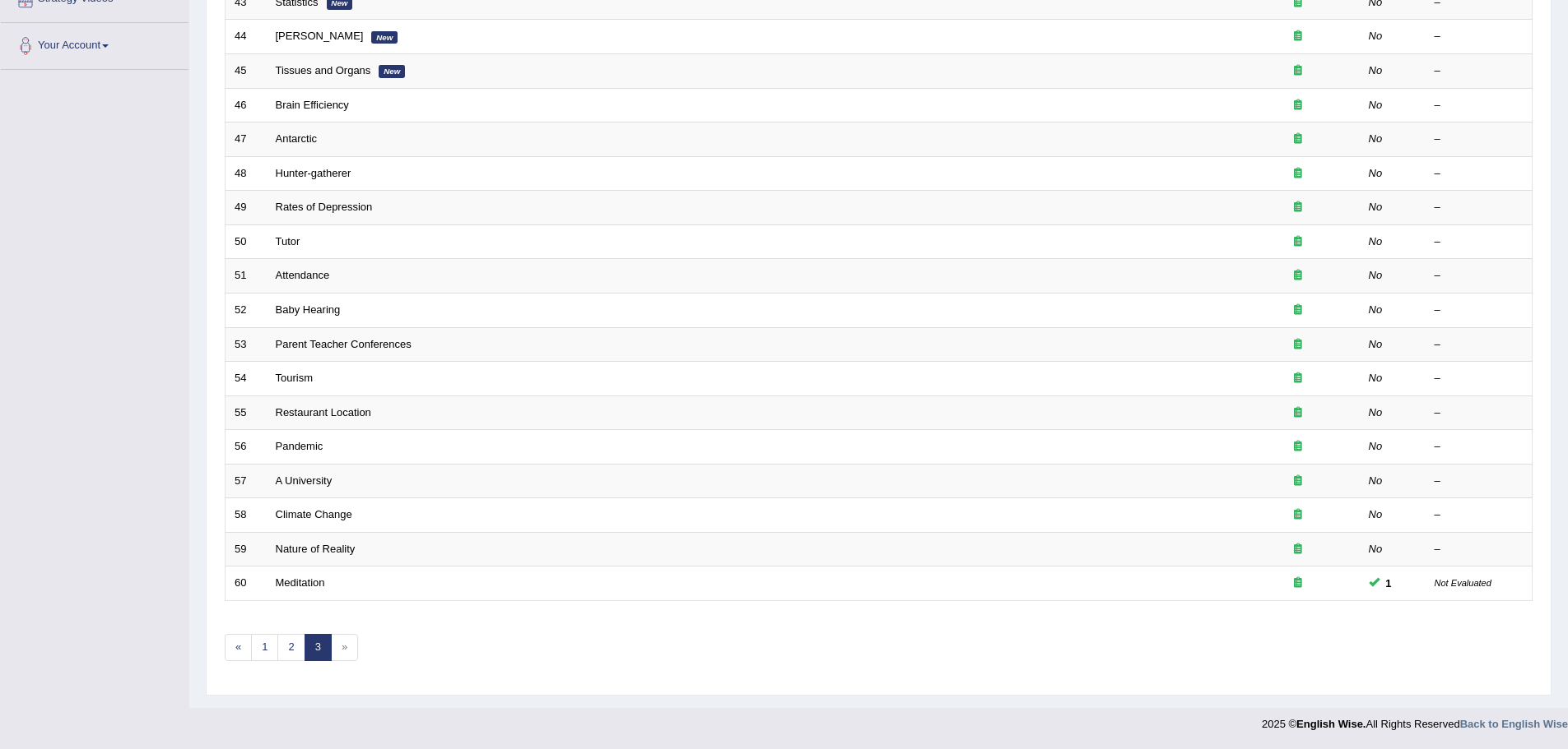
click at [346, 636] on span "»" at bounding box center [344, 648] width 27 height 27
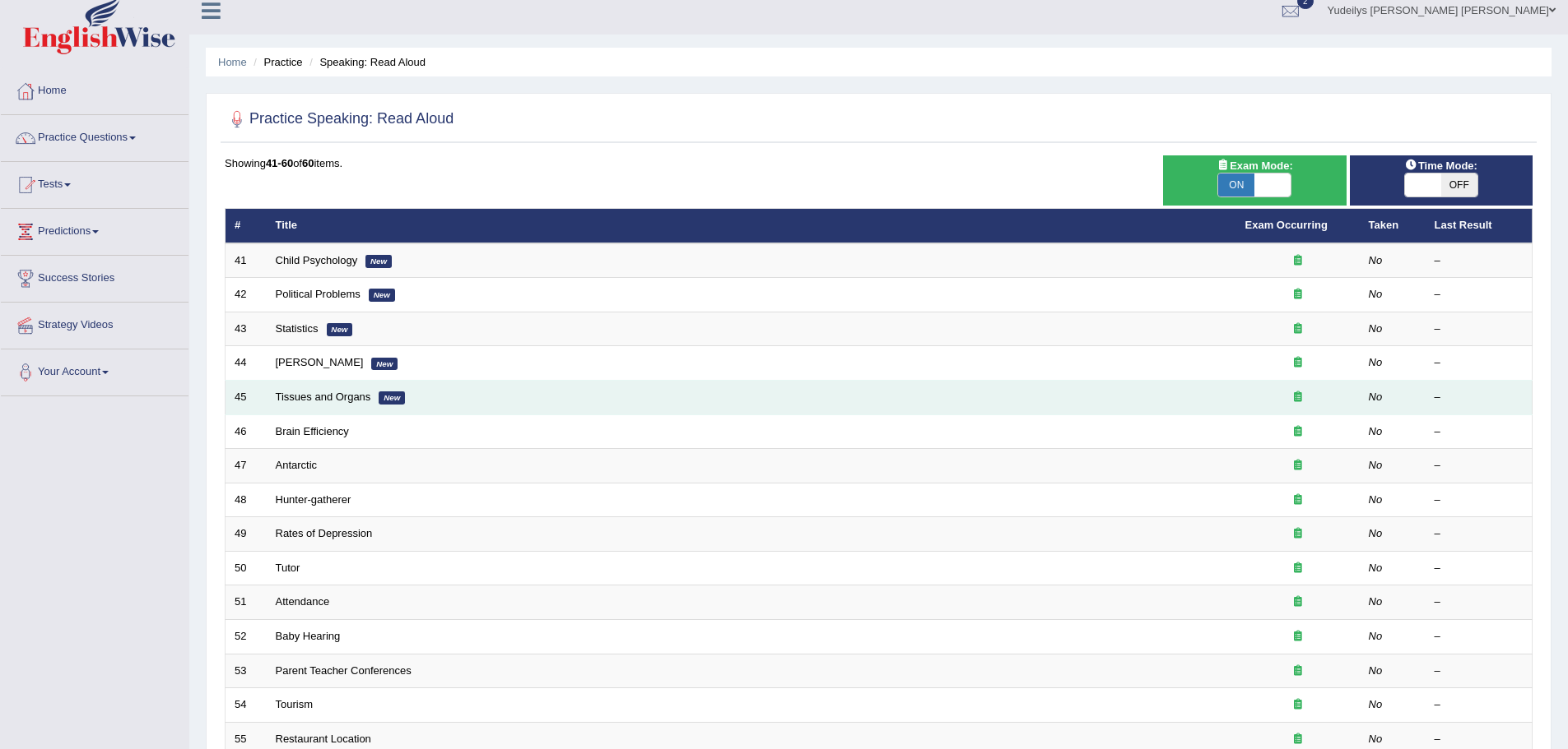
scroll to position [0, 0]
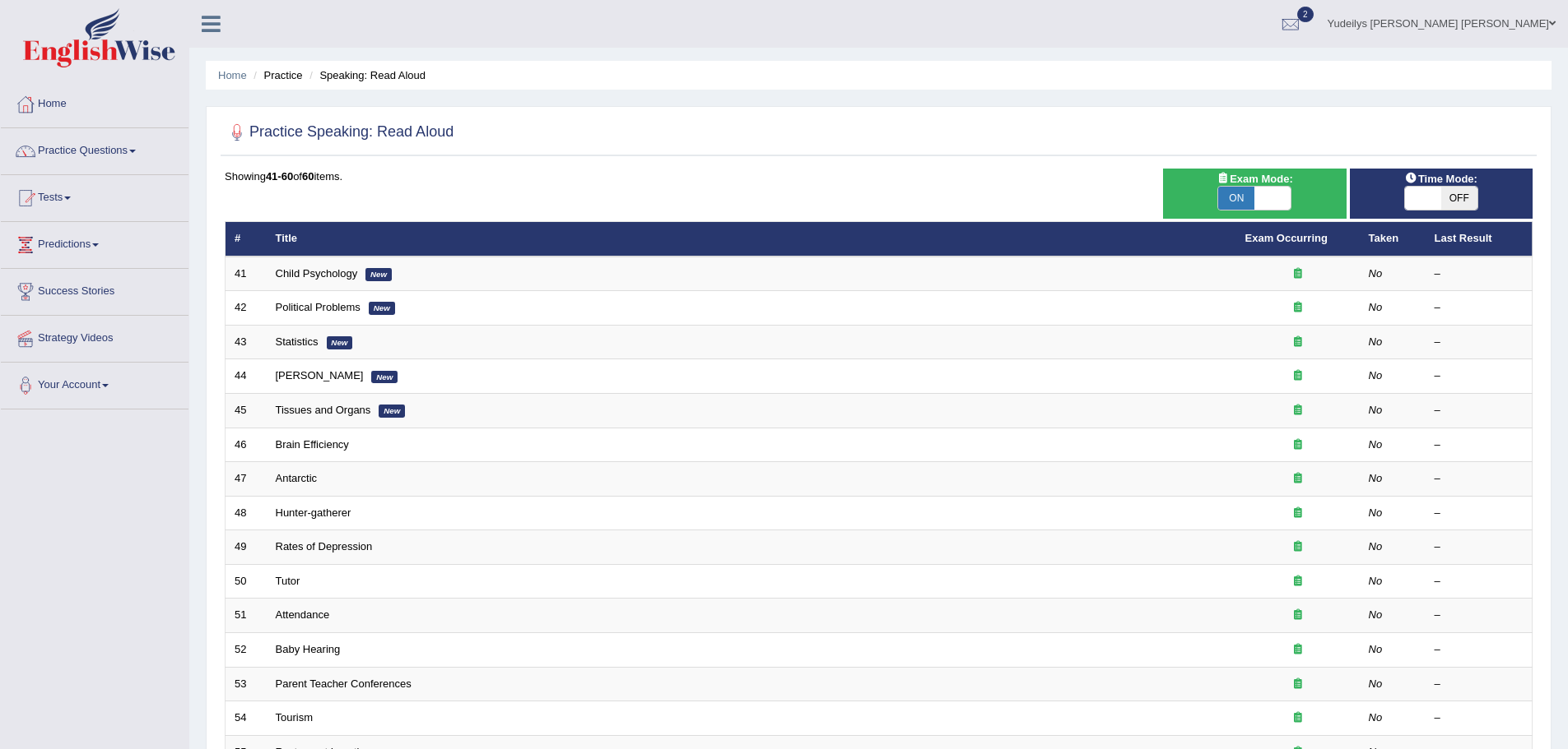
click at [1377, 243] on th "Taken" at bounding box center [1392, 239] width 66 height 35
click at [1301, 239] on link "Exam Occurring" at bounding box center [1286, 237] width 83 height 12
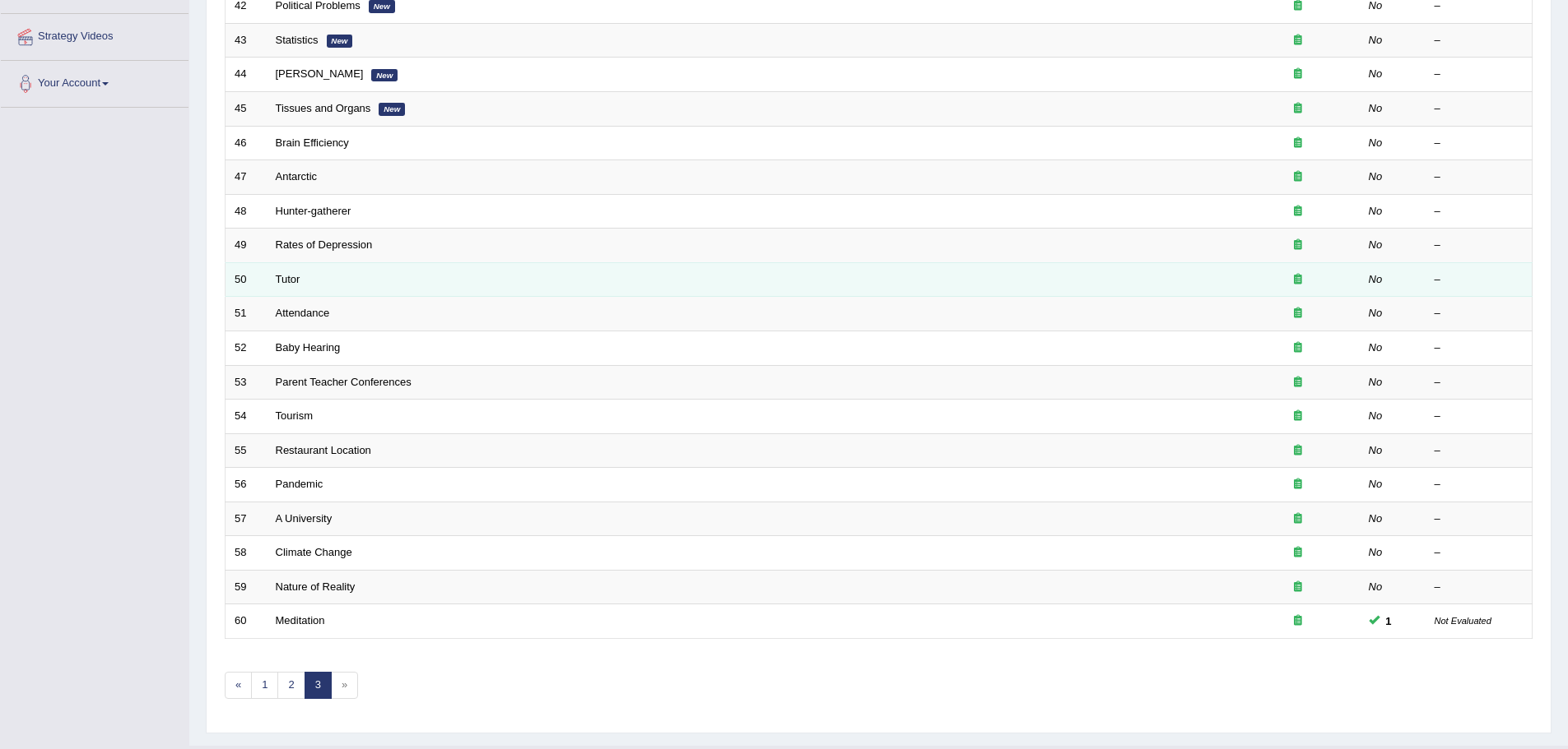
scroll to position [329, 0]
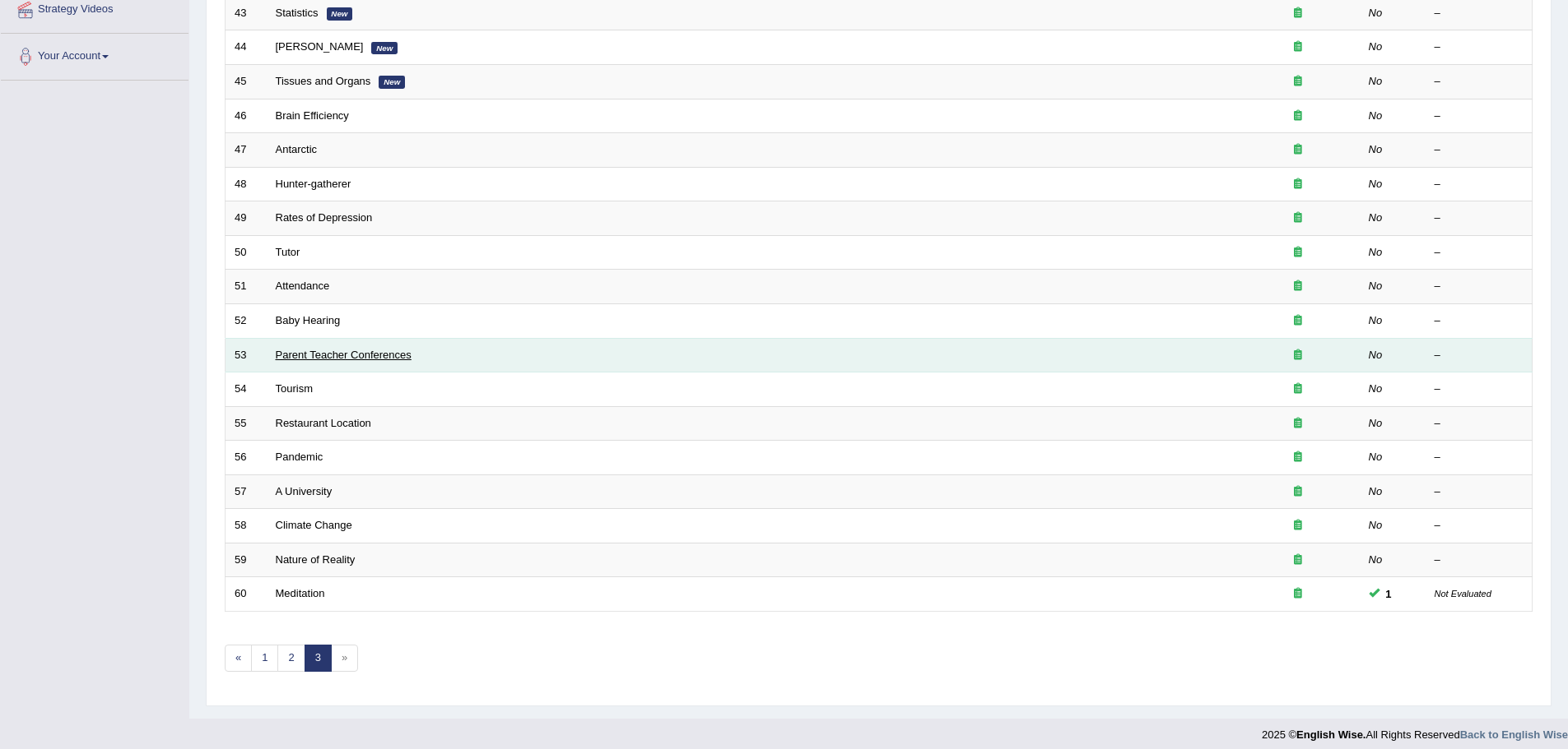
click at [365, 352] on link "Parent Teacher Conferences" at bounding box center [344, 355] width 136 height 12
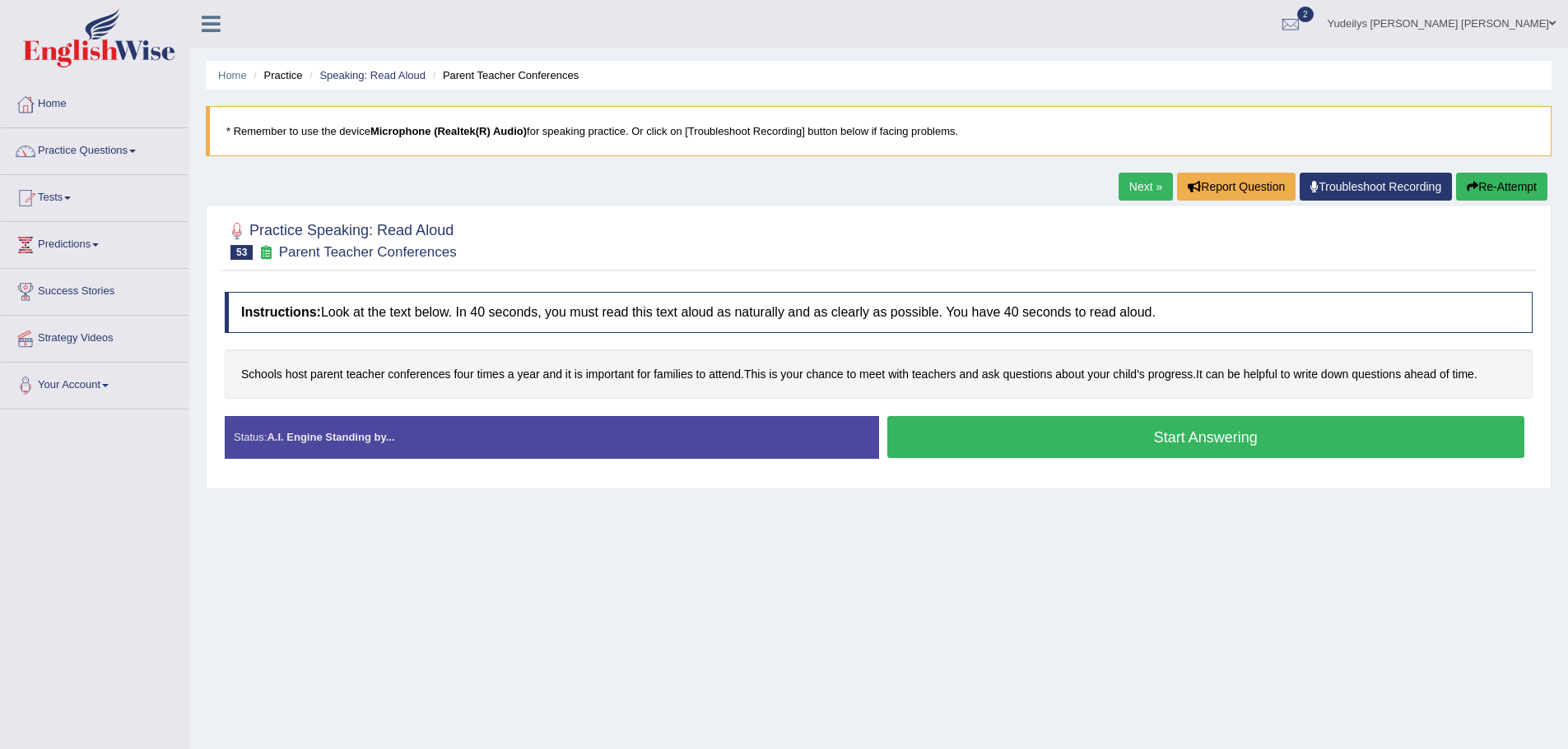
click at [1253, 437] on button "Start Answering" at bounding box center [1206, 436] width 638 height 42
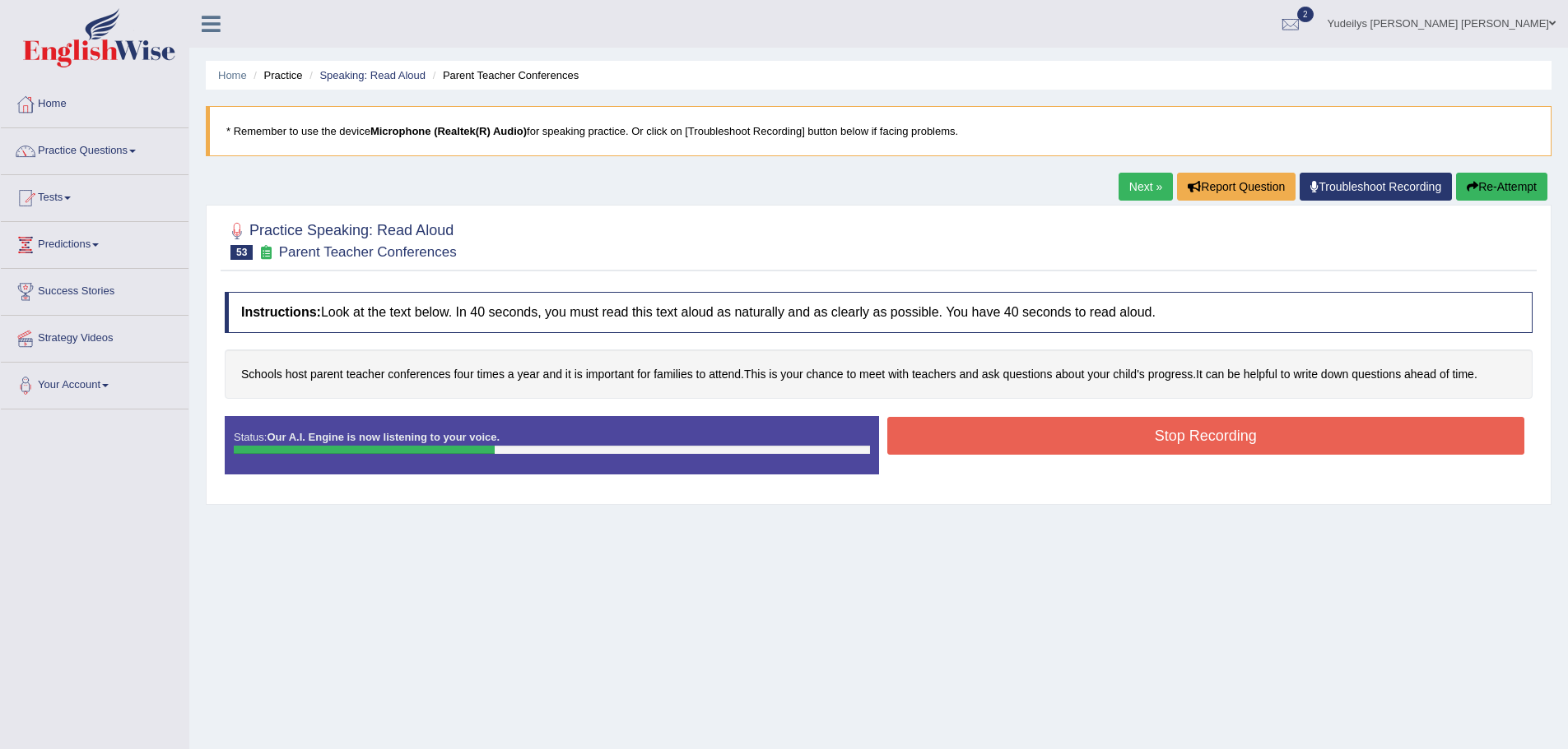
click at [1317, 435] on button "Stop Recording" at bounding box center [1206, 436] width 638 height 38
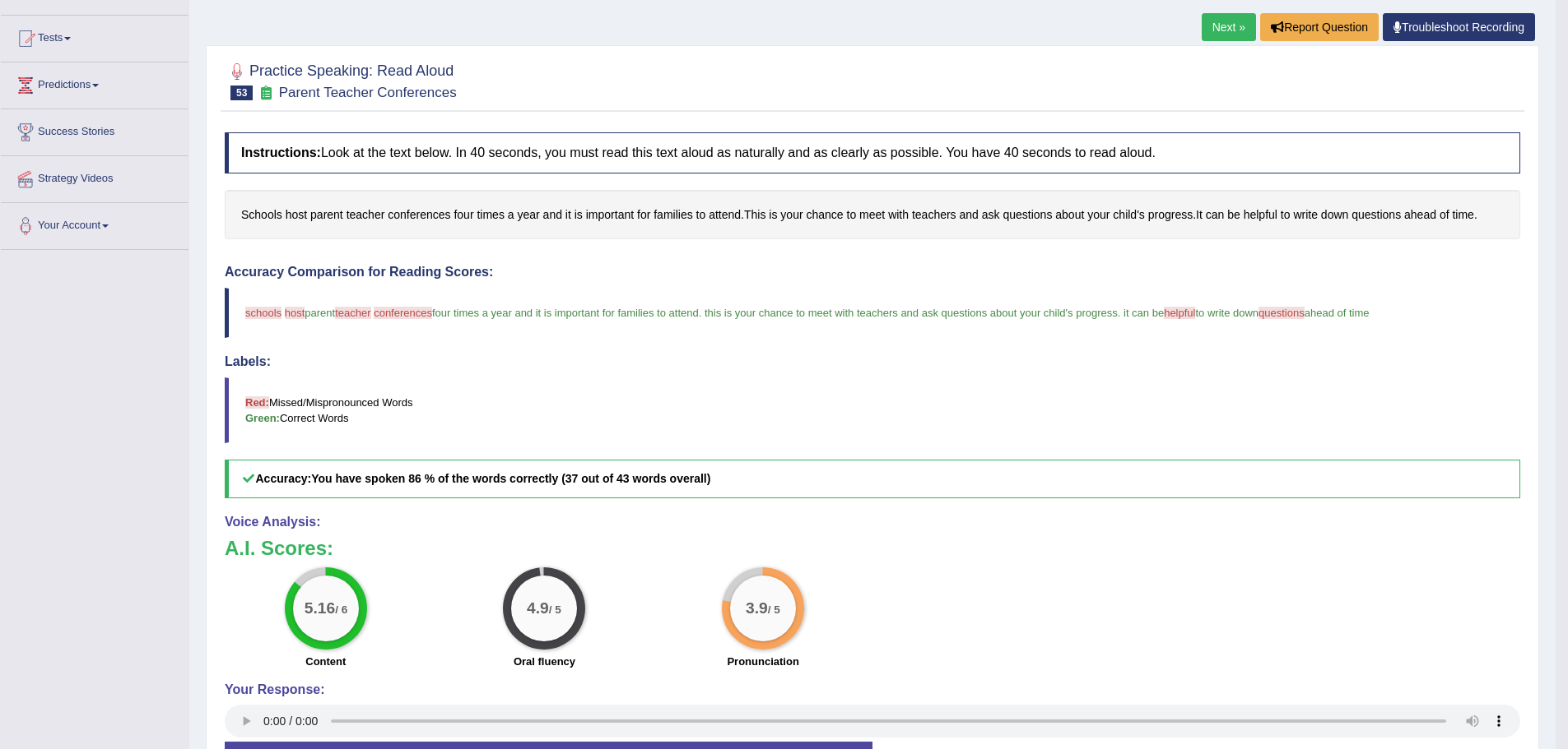
scroll to position [69, 0]
